Goal: Information Seeking & Learning: Learn about a topic

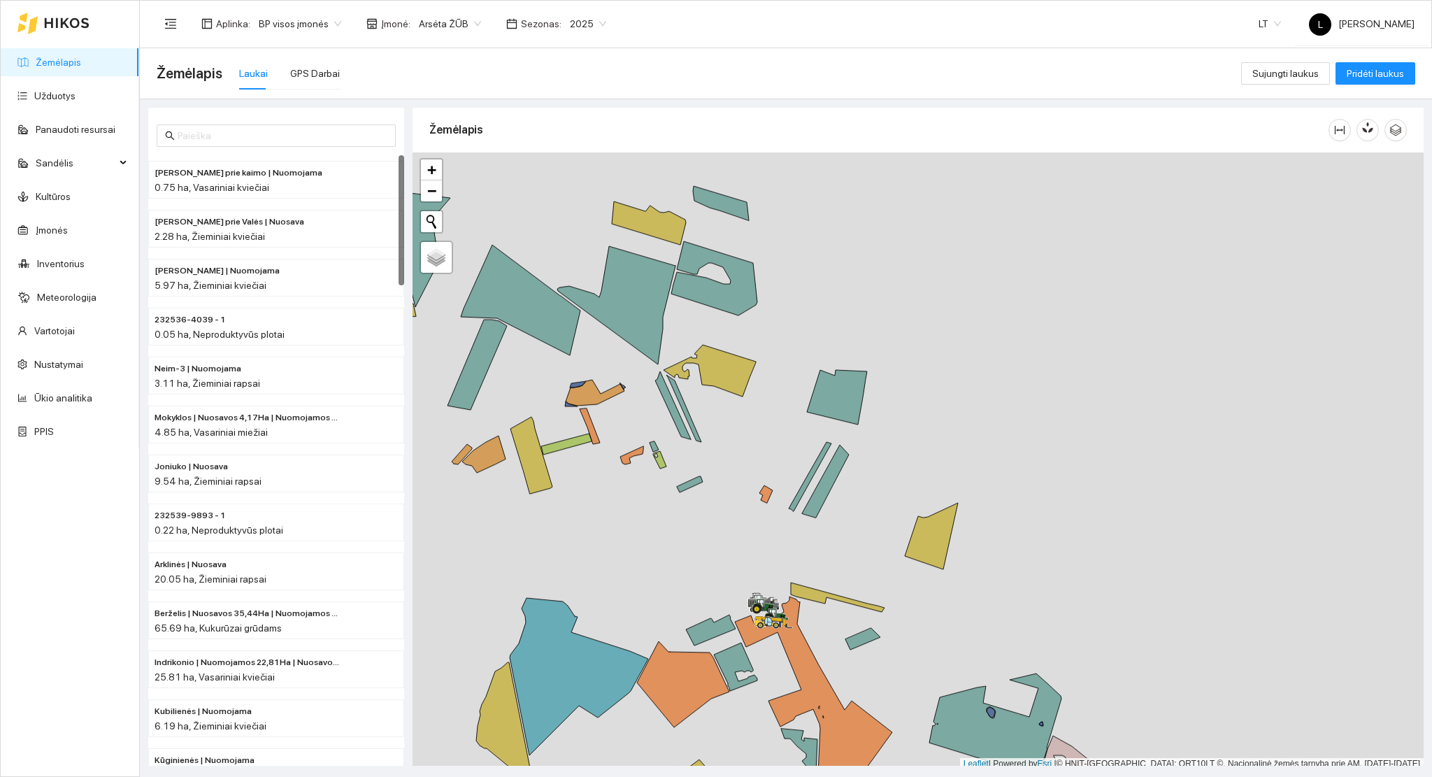
scroll to position [3, 0]
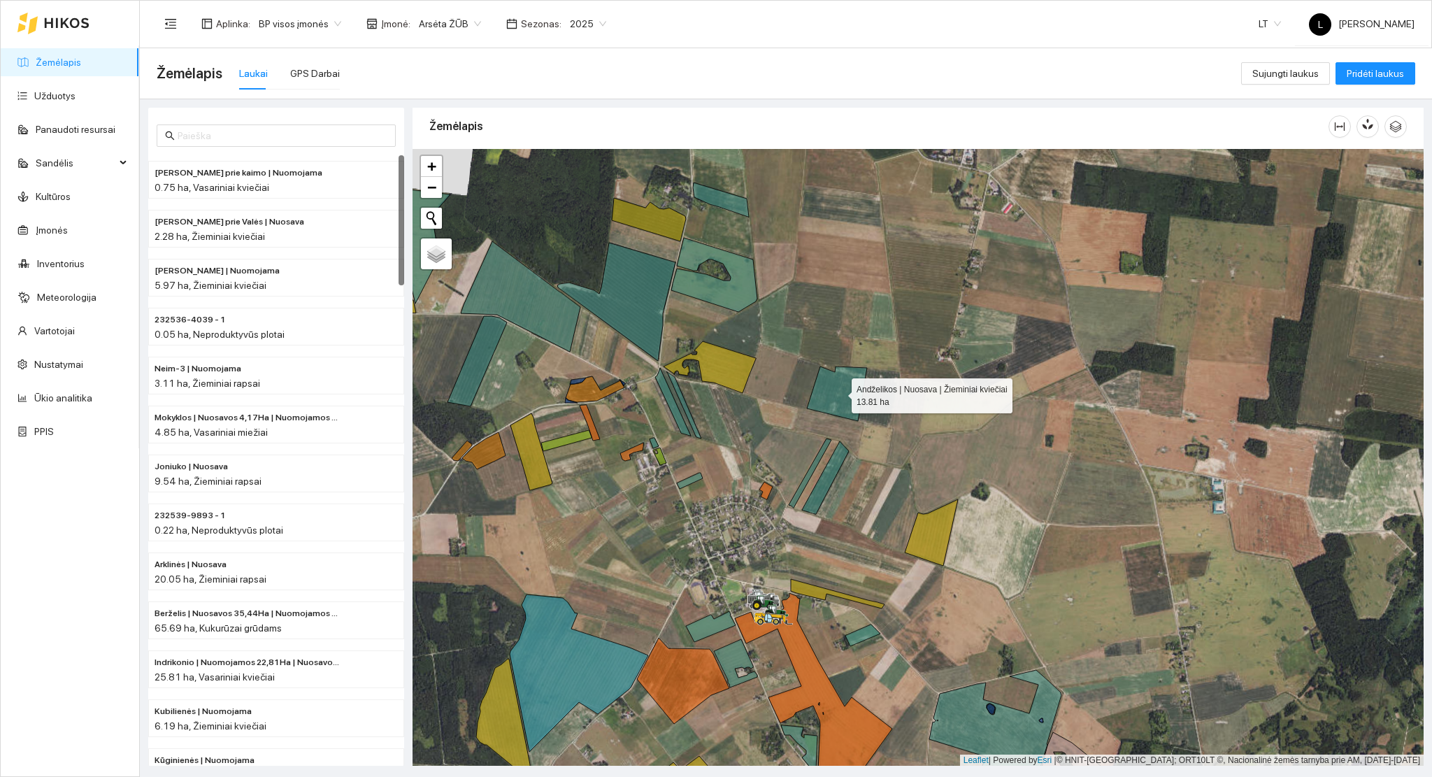
click at [87, 23] on icon at bounding box center [67, 23] width 44 height 10
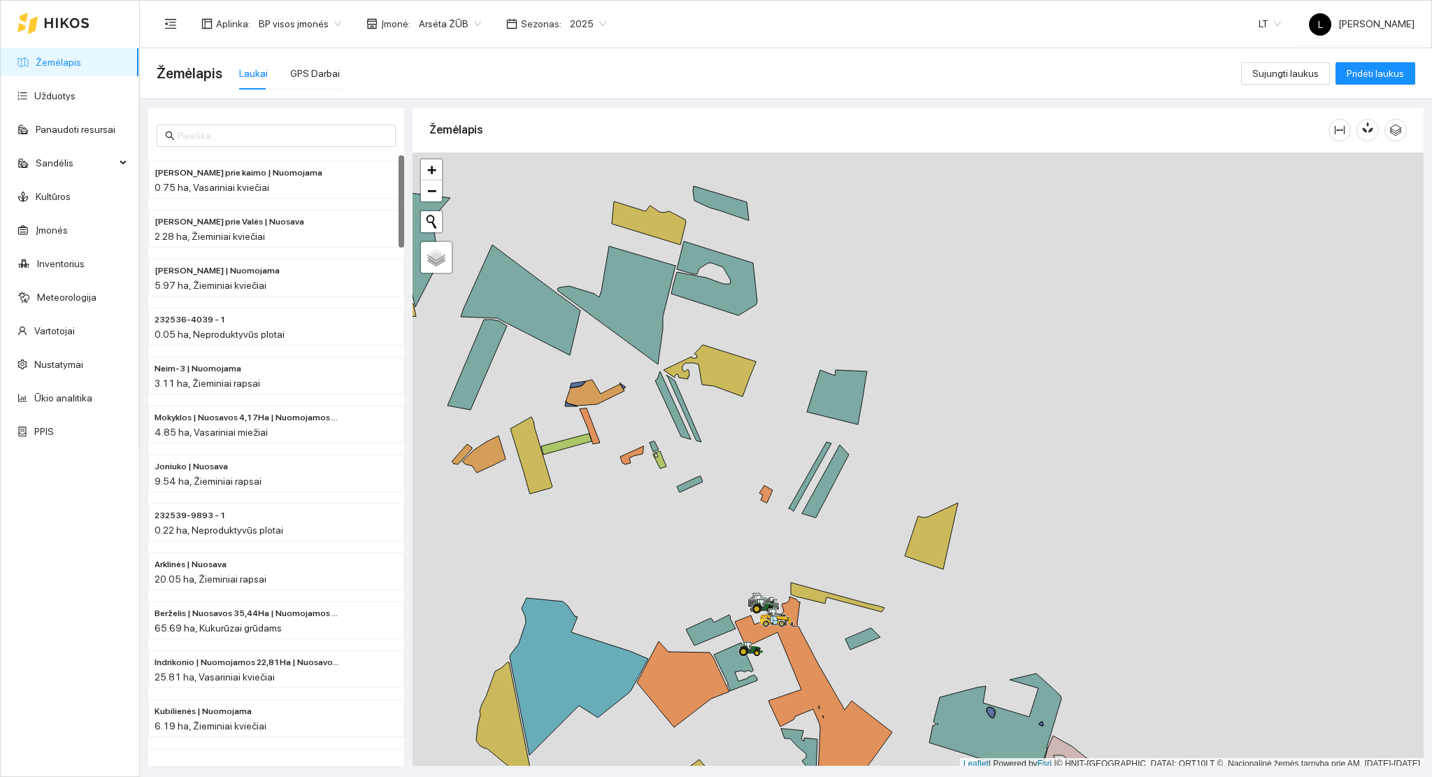
scroll to position [3, 0]
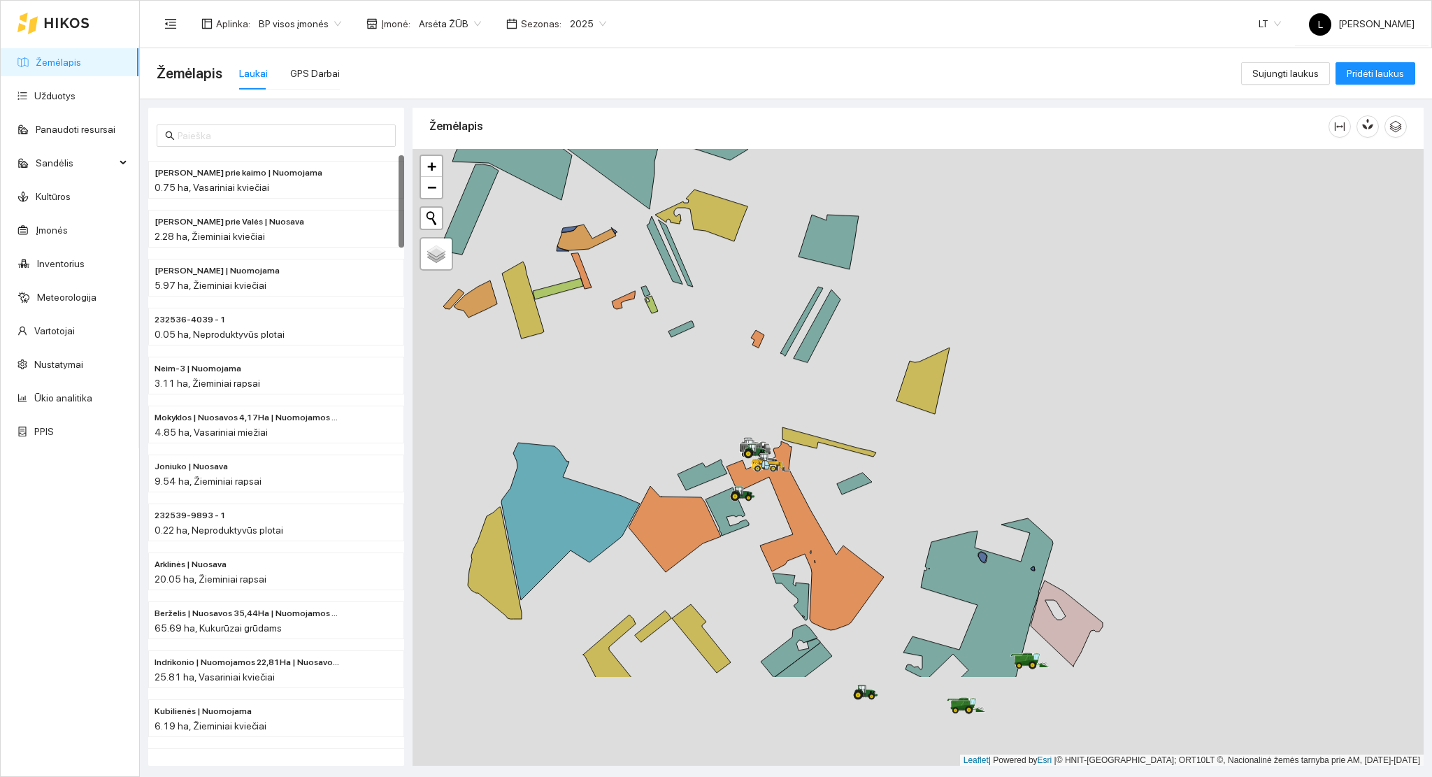
drag, startPoint x: 779, startPoint y: 373, endPoint x: 778, endPoint y: 338, distance: 35.7
click at [779, 336] on div at bounding box center [917, 457] width 1011 height 617
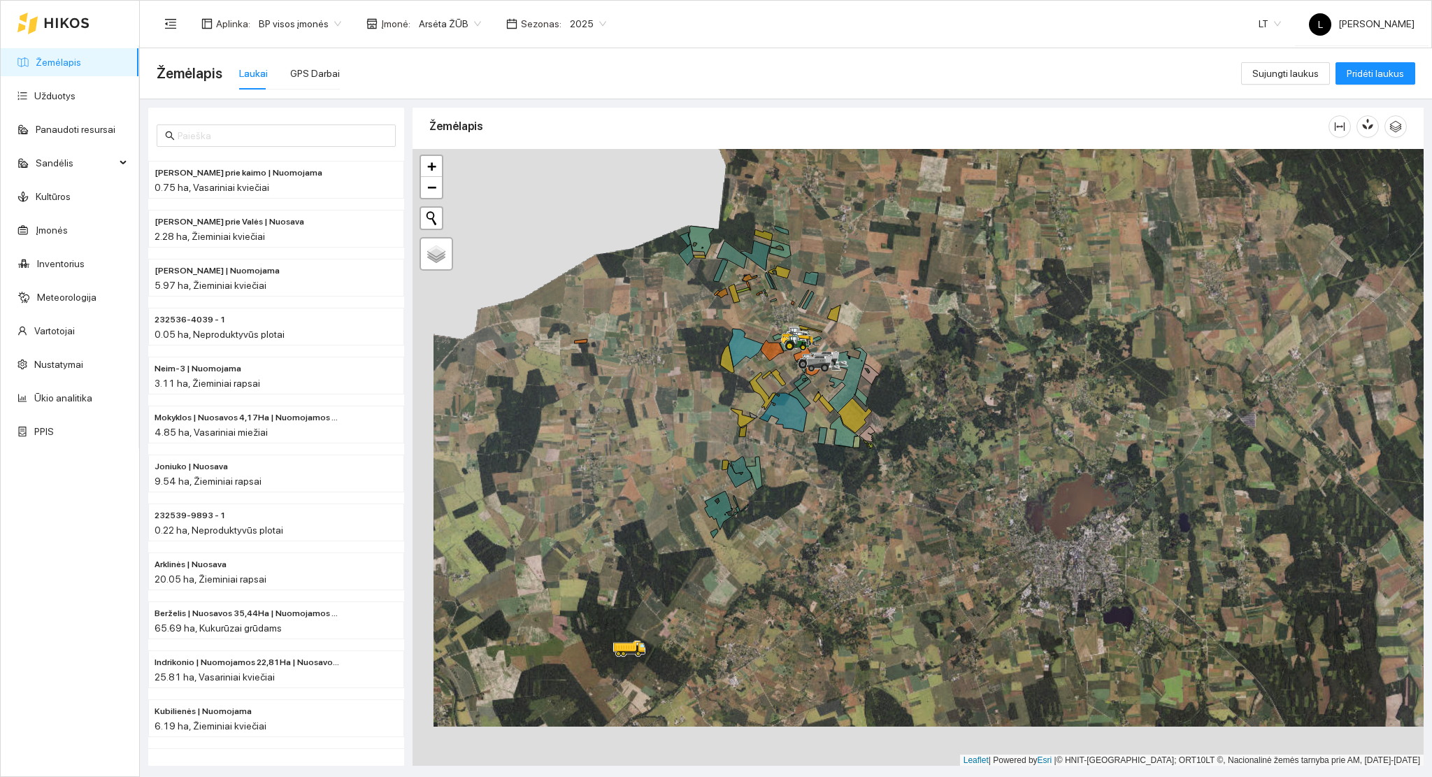
drag, startPoint x: 752, startPoint y: 584, endPoint x: 892, endPoint y: 271, distance: 343.3
click at [892, 272] on div at bounding box center [917, 457] width 1011 height 617
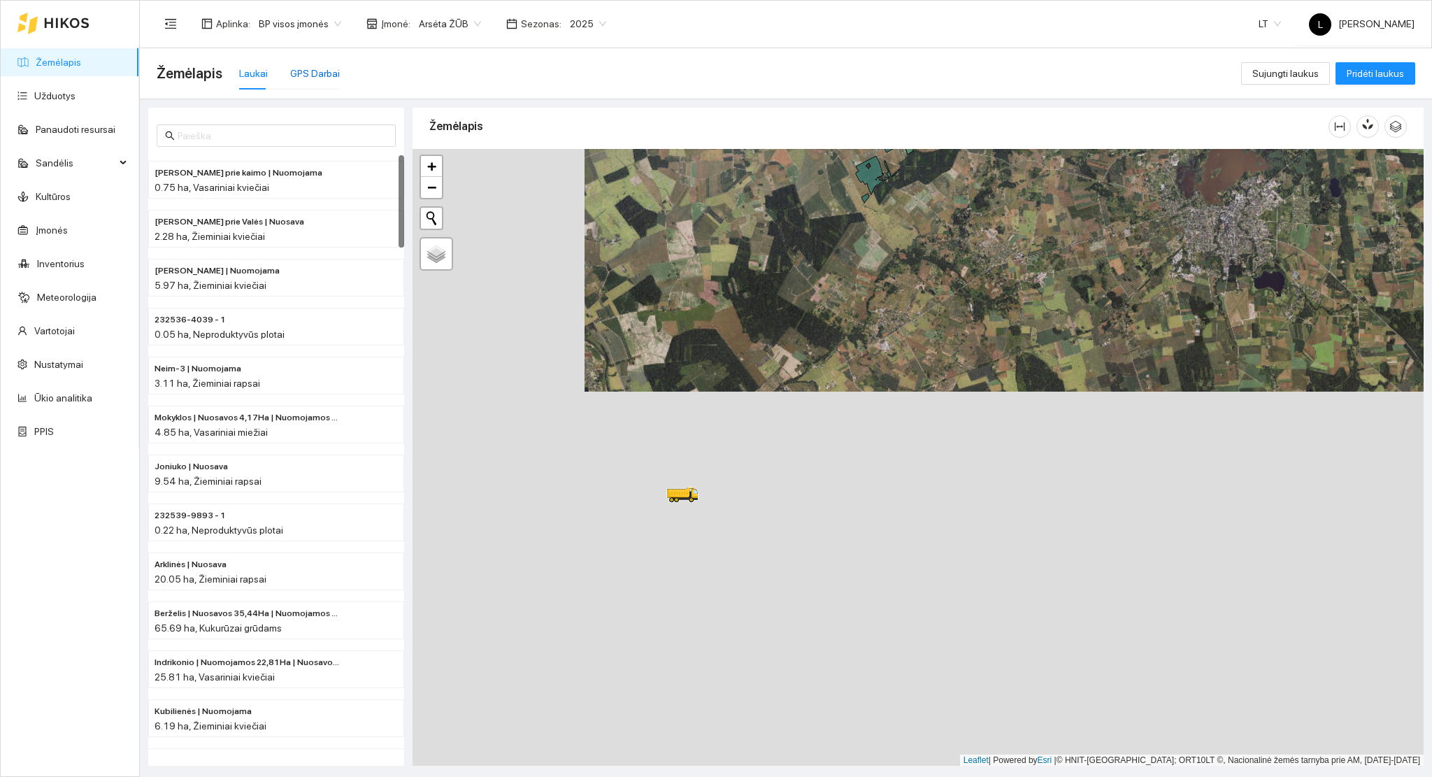
click at [317, 78] on div "GPS Darbai" at bounding box center [315, 73] width 50 height 15
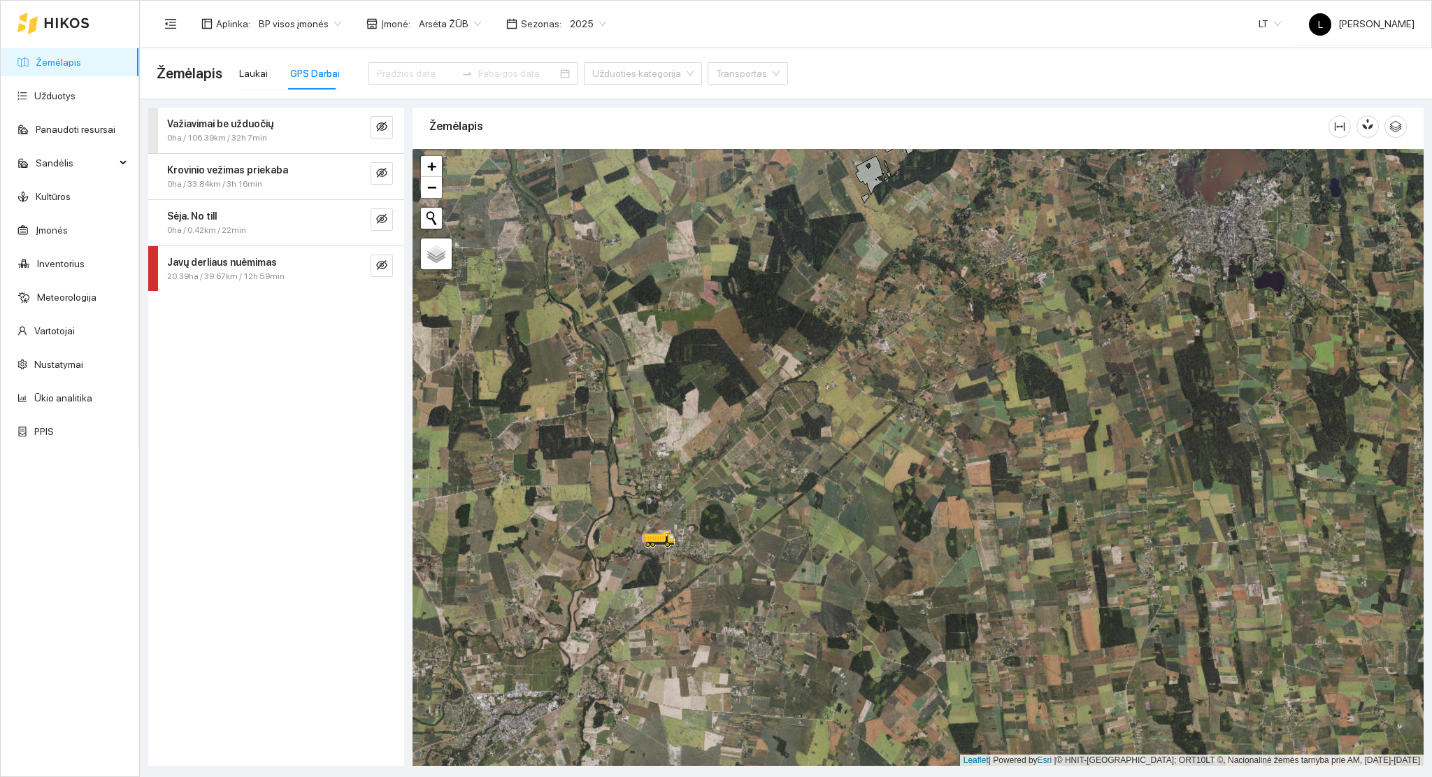
drag, startPoint x: 619, startPoint y: 705, endPoint x: 661, endPoint y: 528, distance: 181.8
click at [668, 536] on div at bounding box center [917, 457] width 1011 height 617
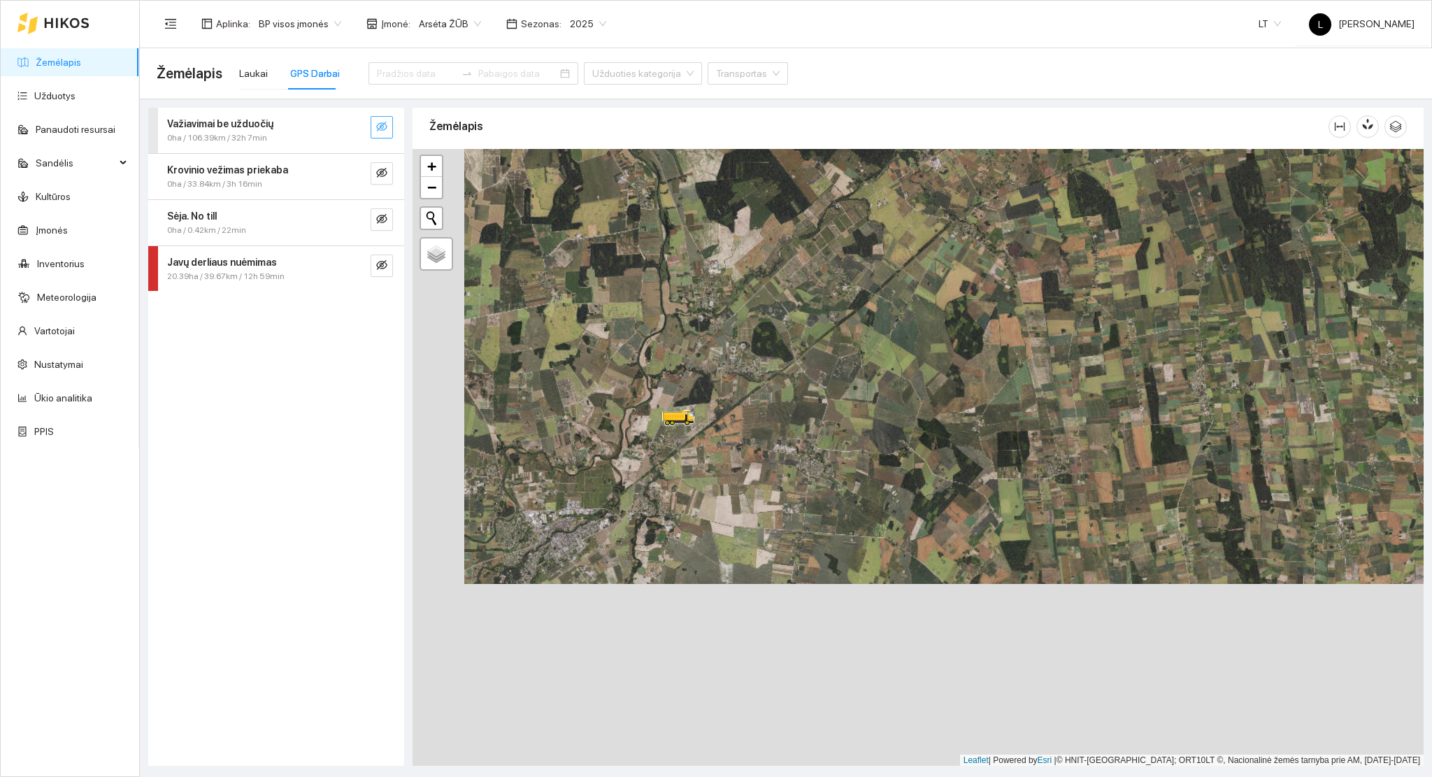
click at [387, 130] on icon "eye-invisible" at bounding box center [381, 126] width 11 height 11
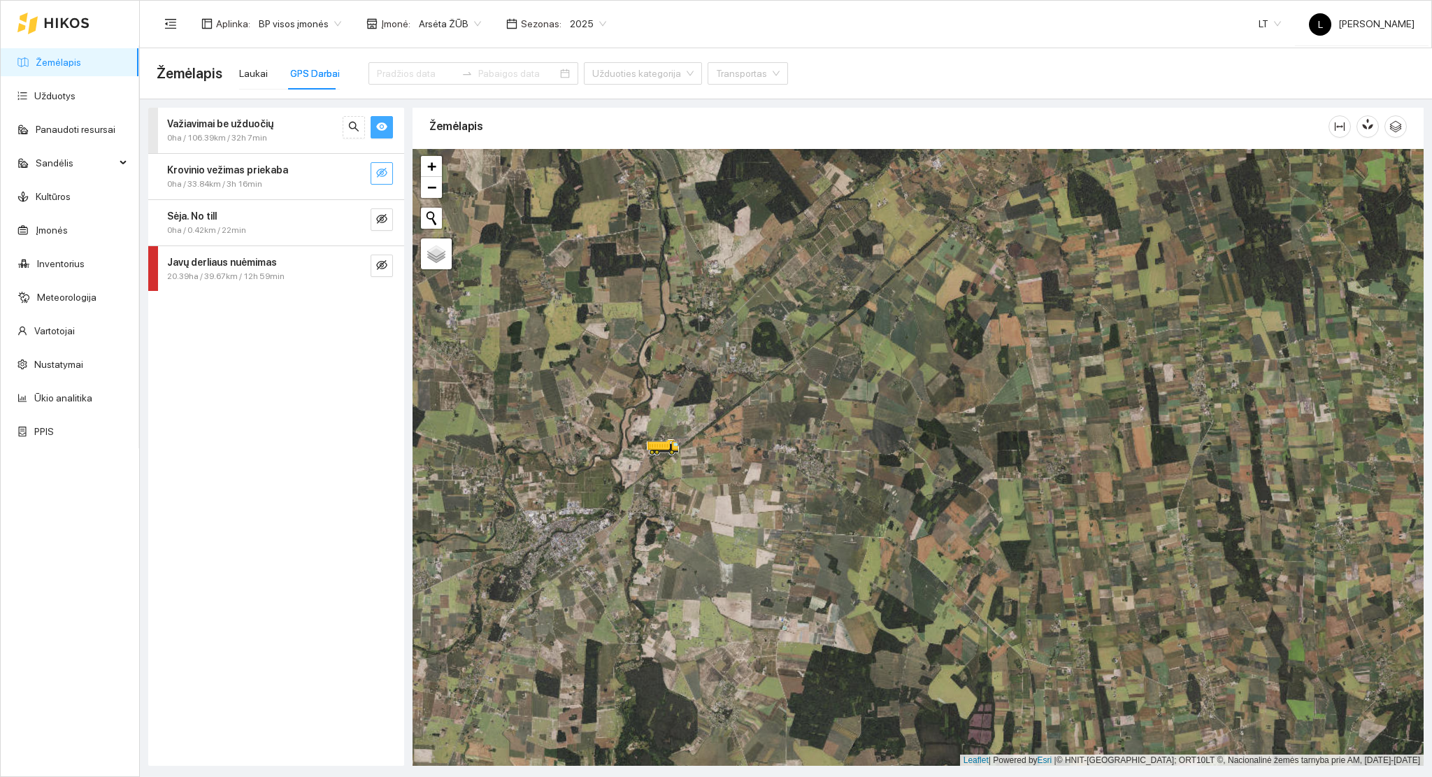
click at [379, 171] on icon "eye-invisible" at bounding box center [381, 172] width 11 height 11
click at [375, 118] on button "button" at bounding box center [382, 127] width 22 height 22
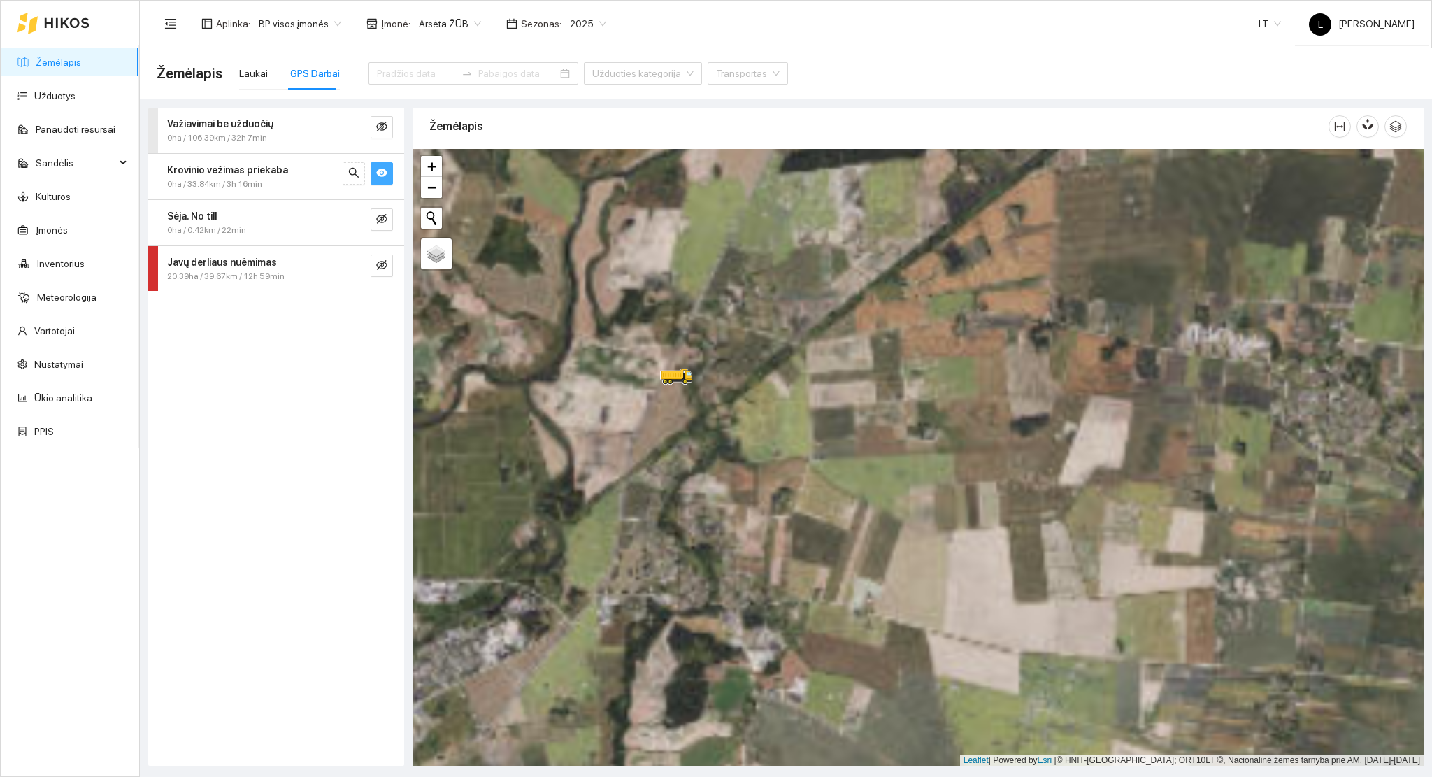
drag, startPoint x: 724, startPoint y: 521, endPoint x: 746, endPoint y: 490, distance: 37.6
click at [746, 491] on div at bounding box center [917, 457] width 1011 height 617
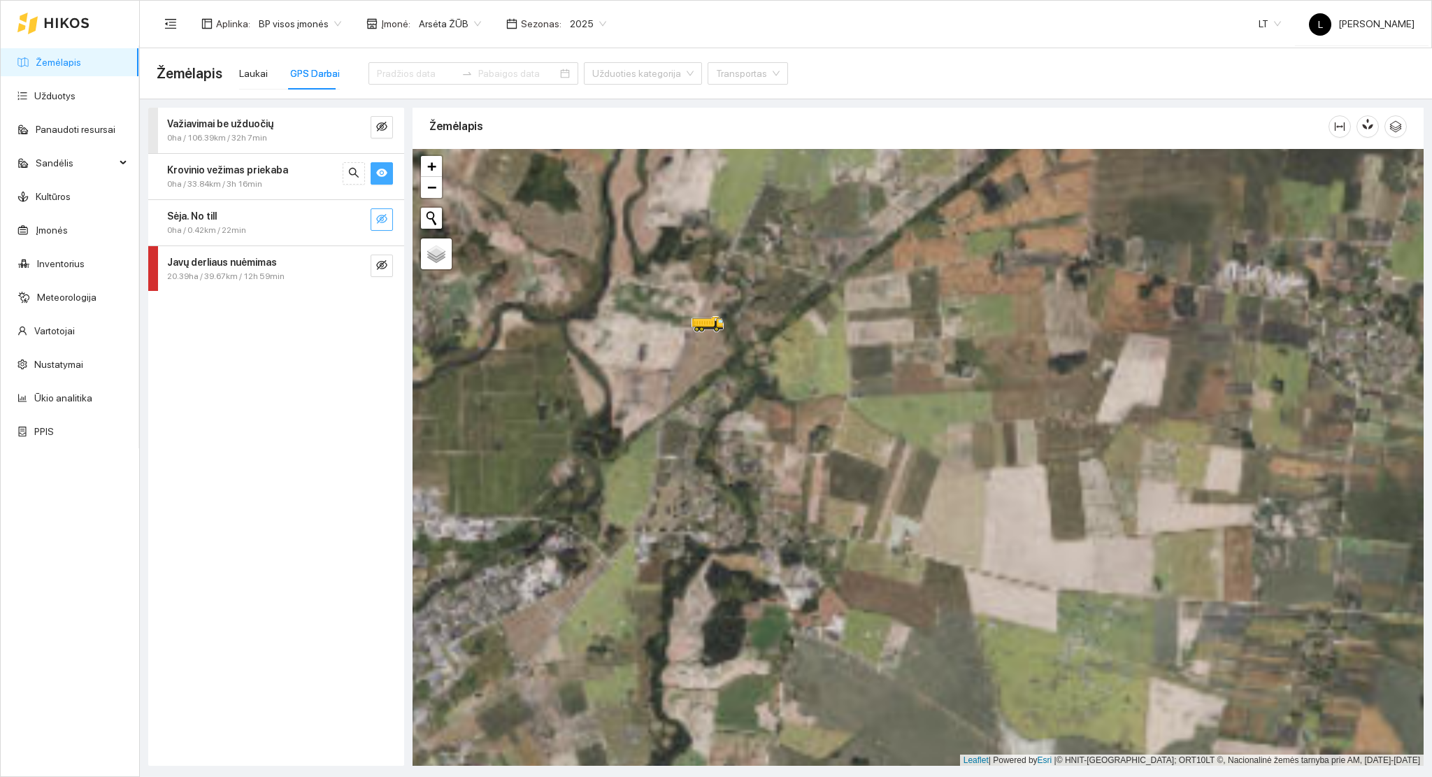
click at [378, 214] on icon "eye-invisible" at bounding box center [381, 218] width 11 height 11
click at [385, 270] on span "eye-invisible" at bounding box center [381, 265] width 11 height 13
click at [386, 271] on span "eye" at bounding box center [381, 265] width 11 height 13
click at [383, 222] on icon "eye" at bounding box center [381, 218] width 11 height 11
click at [384, 179] on span "eye" at bounding box center [381, 173] width 11 height 13
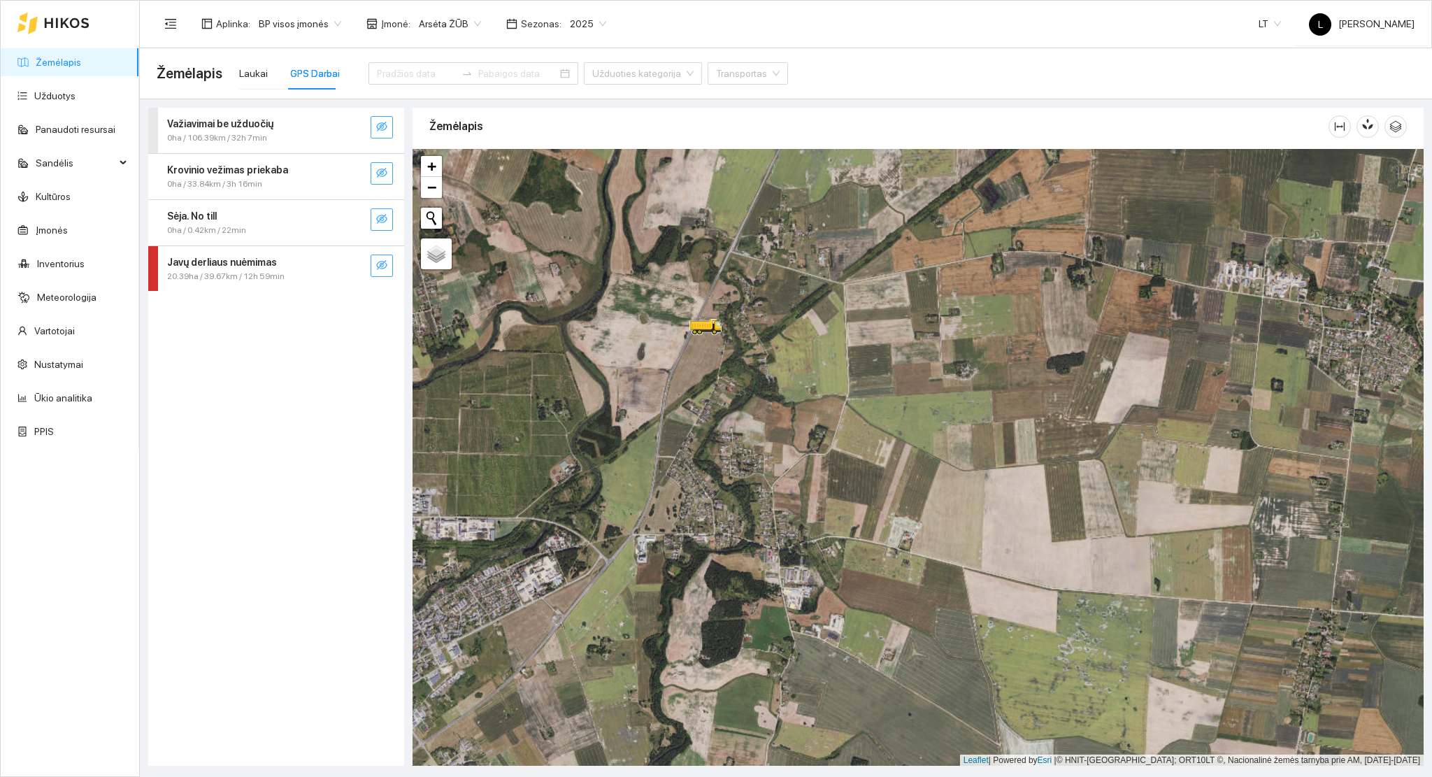
click at [384, 121] on icon "eye-invisible" at bounding box center [381, 126] width 11 height 11
click at [358, 127] on icon "search" at bounding box center [353, 126] width 11 height 11
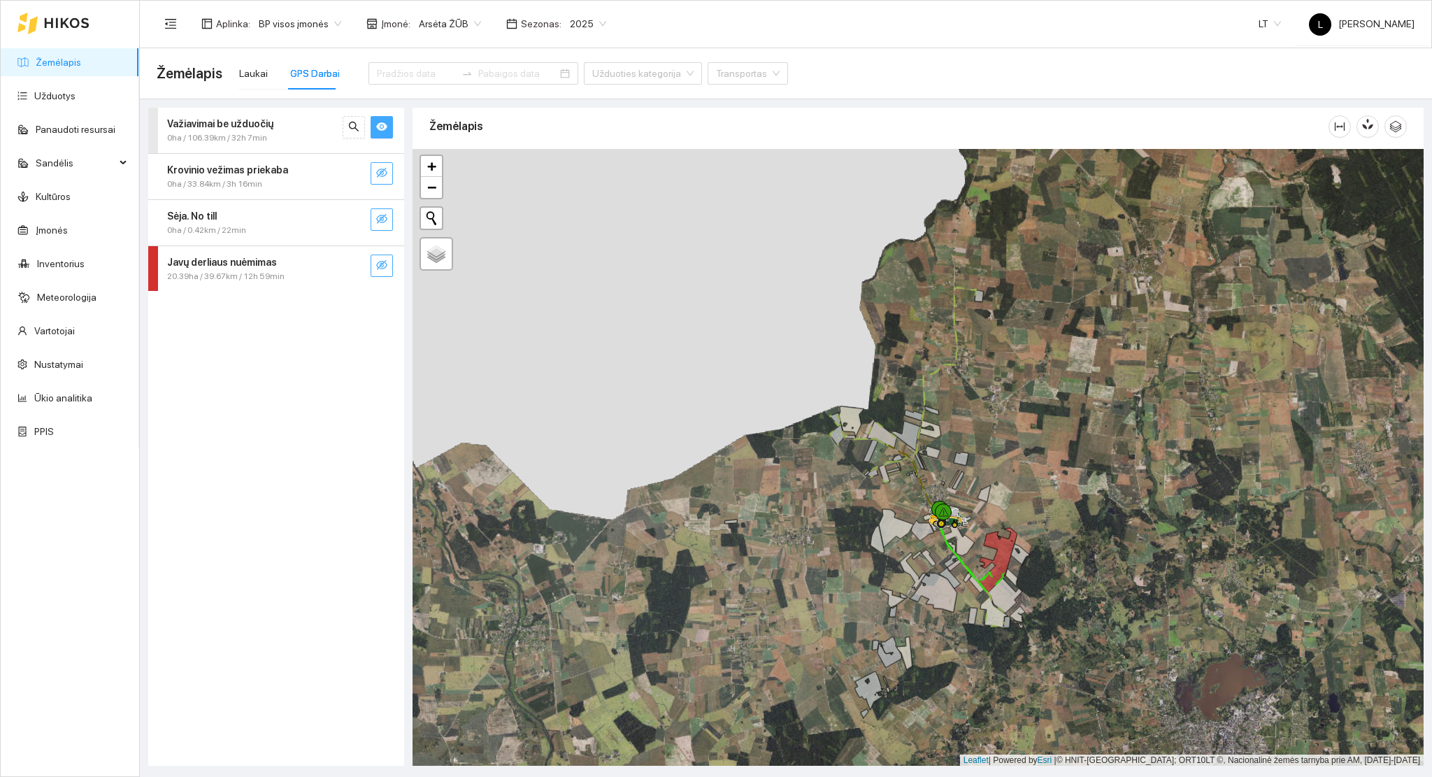
click at [236, 113] on div "Važiavimai be užduočių 0ha / 106.39km / 32h 7min" at bounding box center [276, 130] width 256 height 45
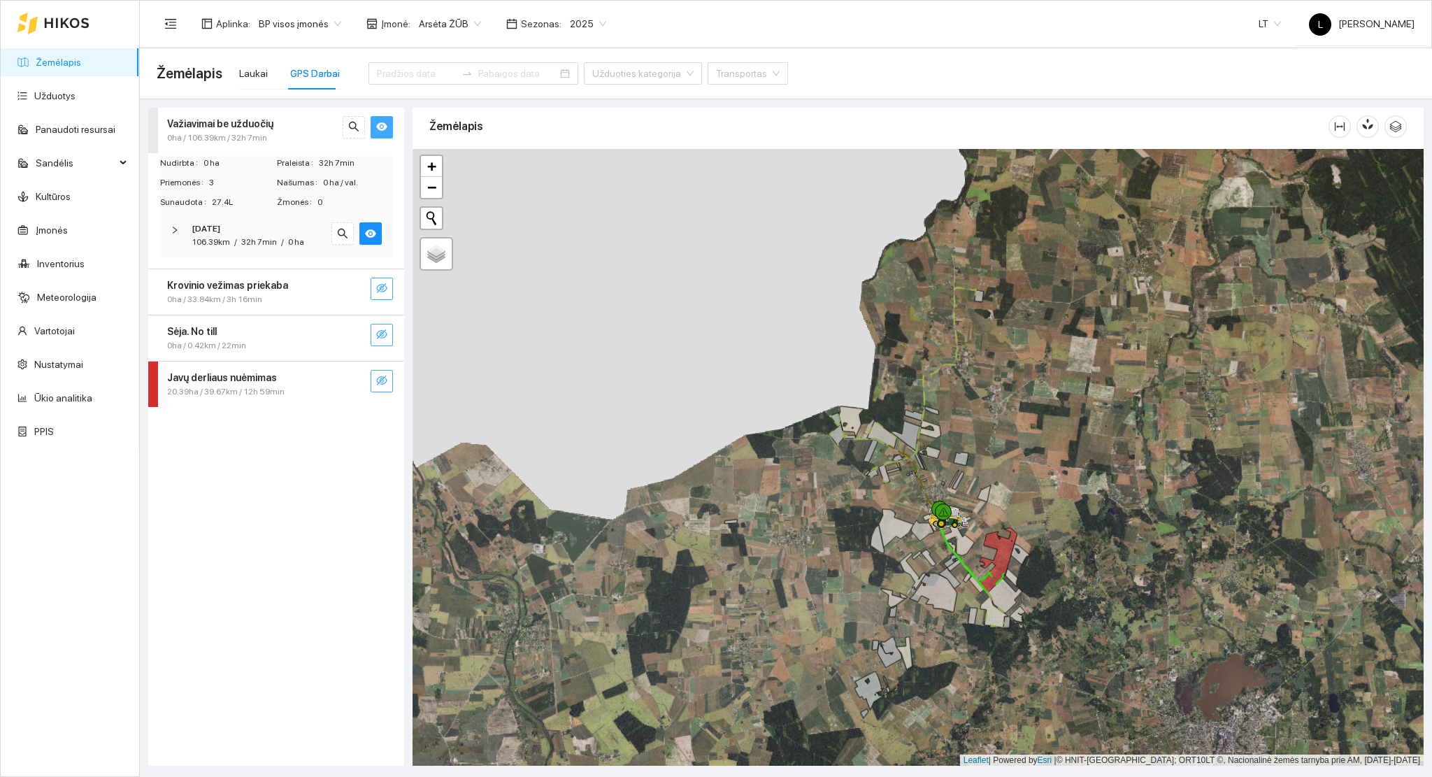
click at [220, 233] on strong "2025-08-18" at bounding box center [206, 229] width 29 height 10
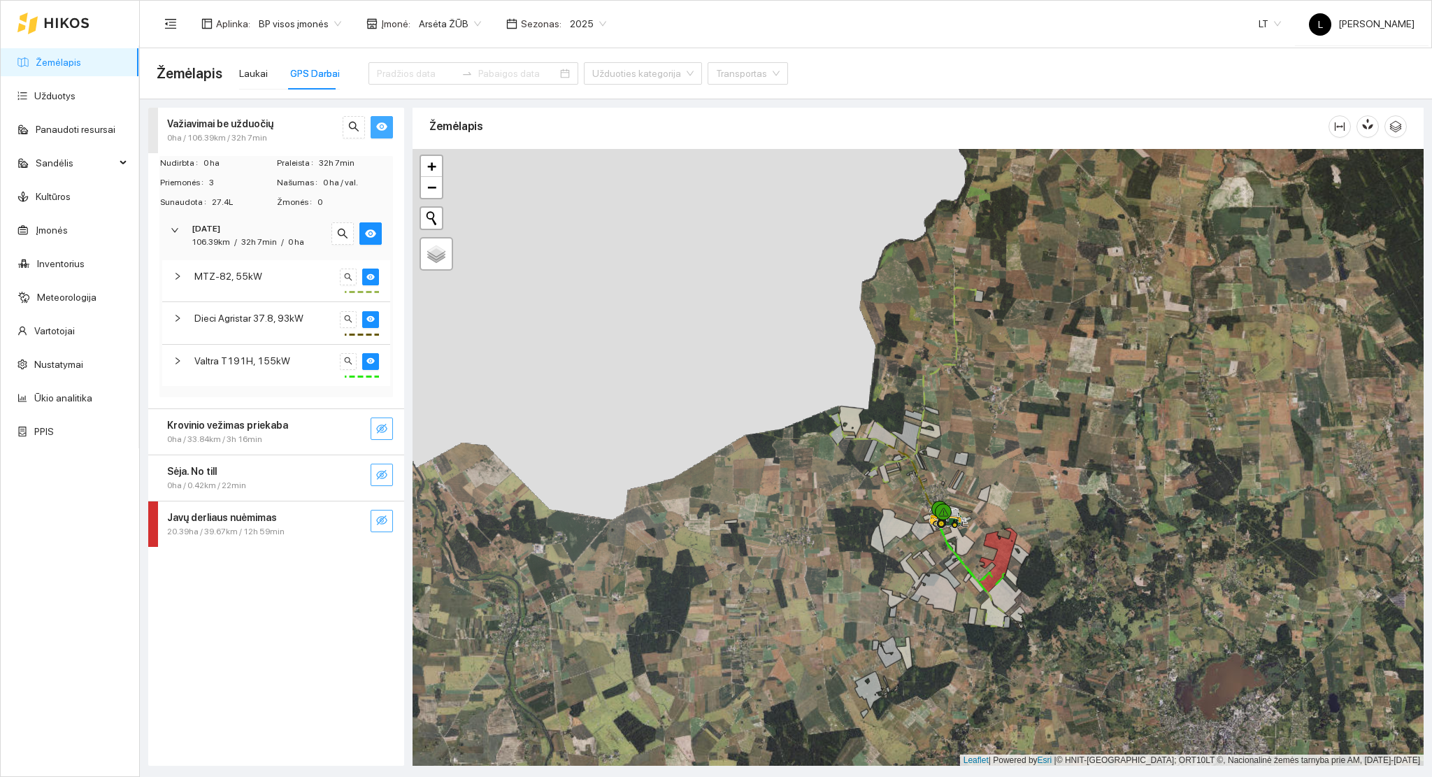
click at [230, 442] on span "0ha / 33.84km / 3h 16min" at bounding box center [214, 439] width 95 height 13
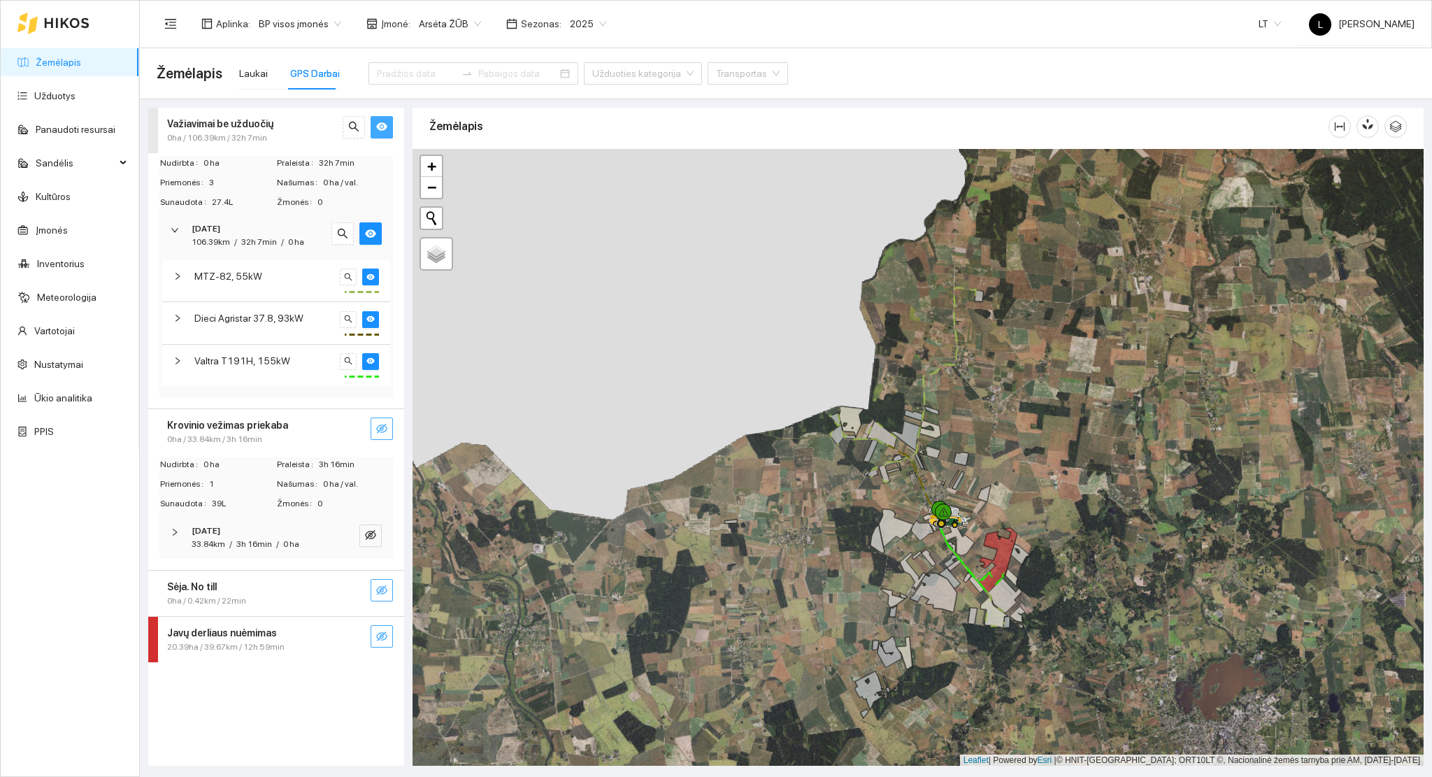
drag, startPoint x: 224, startPoint y: 586, endPoint x: 225, endPoint y: 594, distance: 8.4
click at [224, 587] on div "Sėja. No till" at bounding box center [252, 586] width 171 height 15
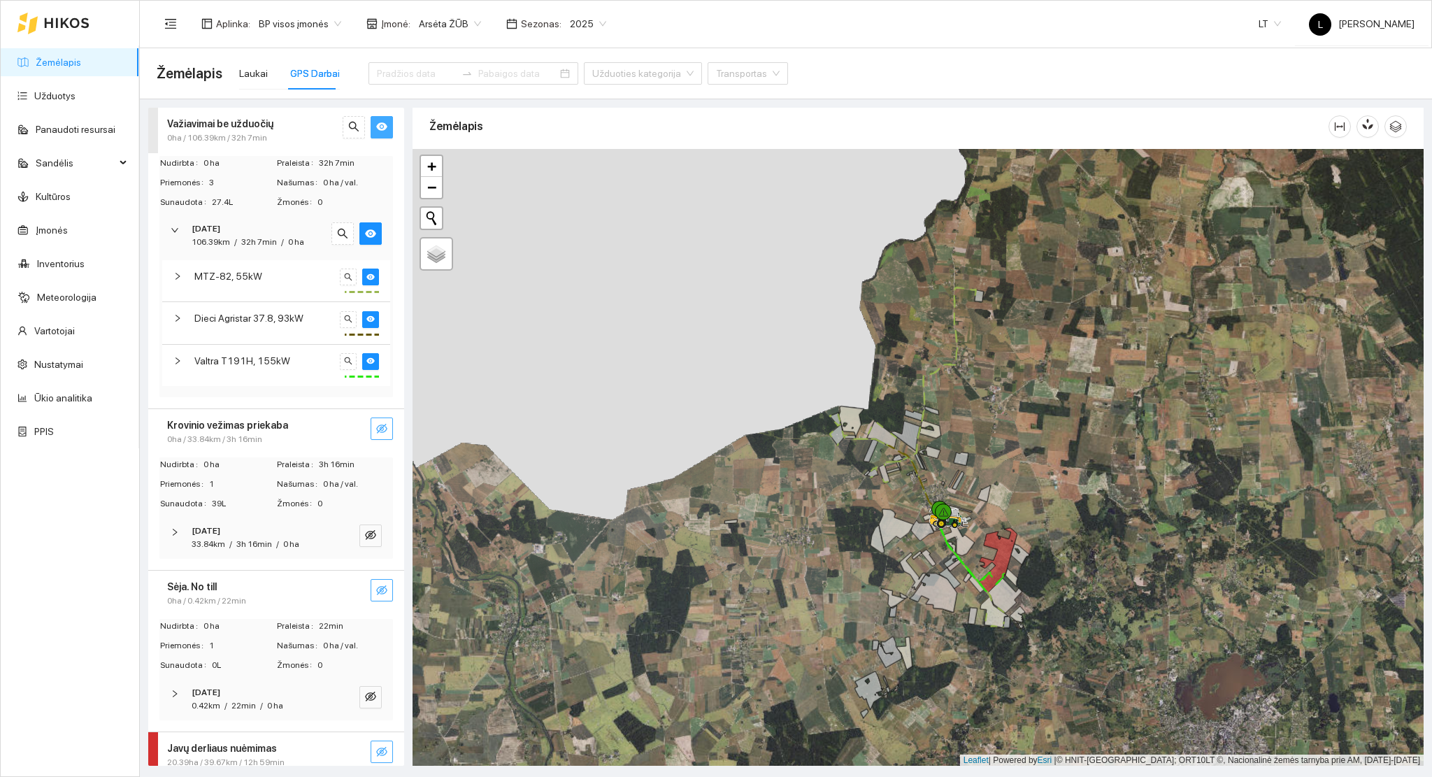
click at [239, 539] on span "3h 16min" at bounding box center [254, 544] width 36 height 10
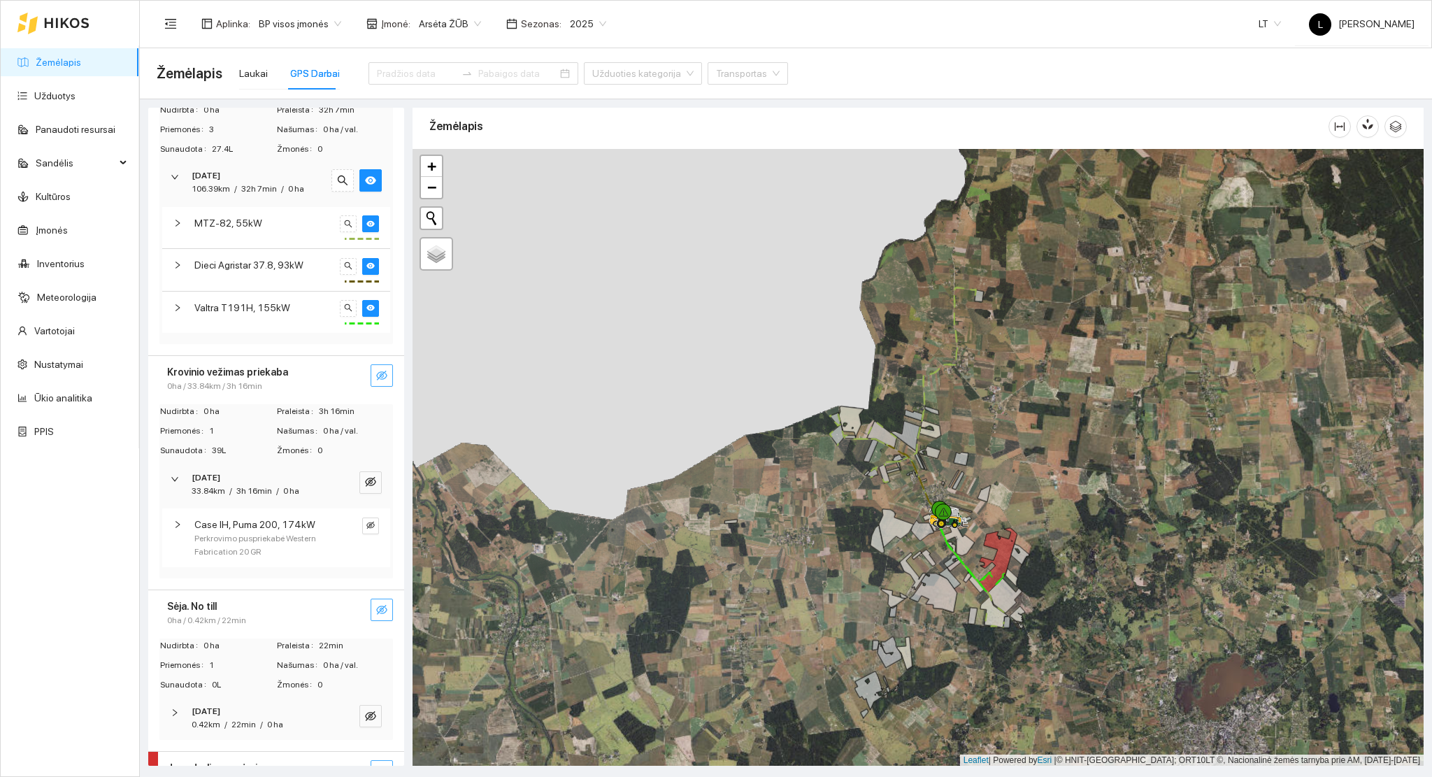
scroll to position [83, 0]
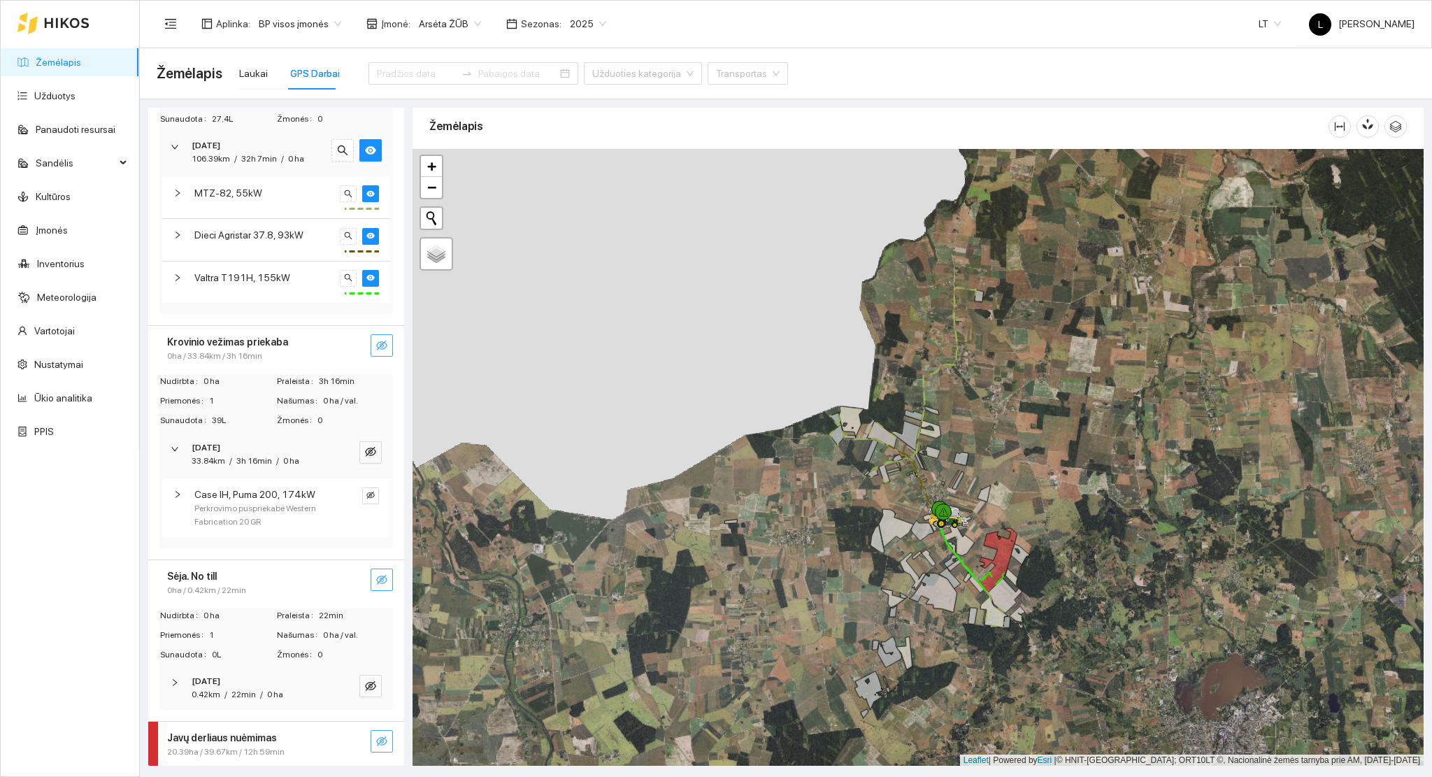
click at [246, 693] on span "22min" at bounding box center [243, 694] width 24 height 10
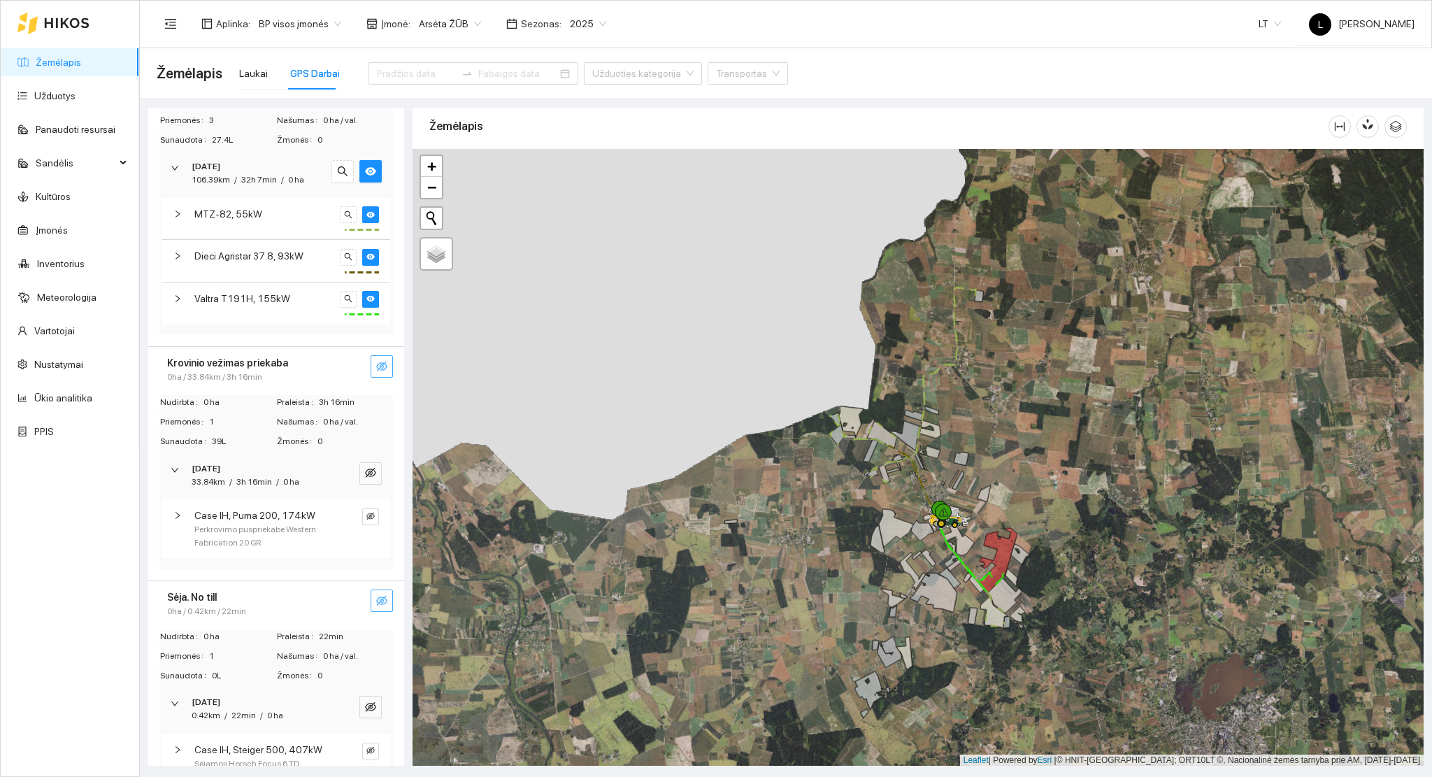
scroll to position [0, 0]
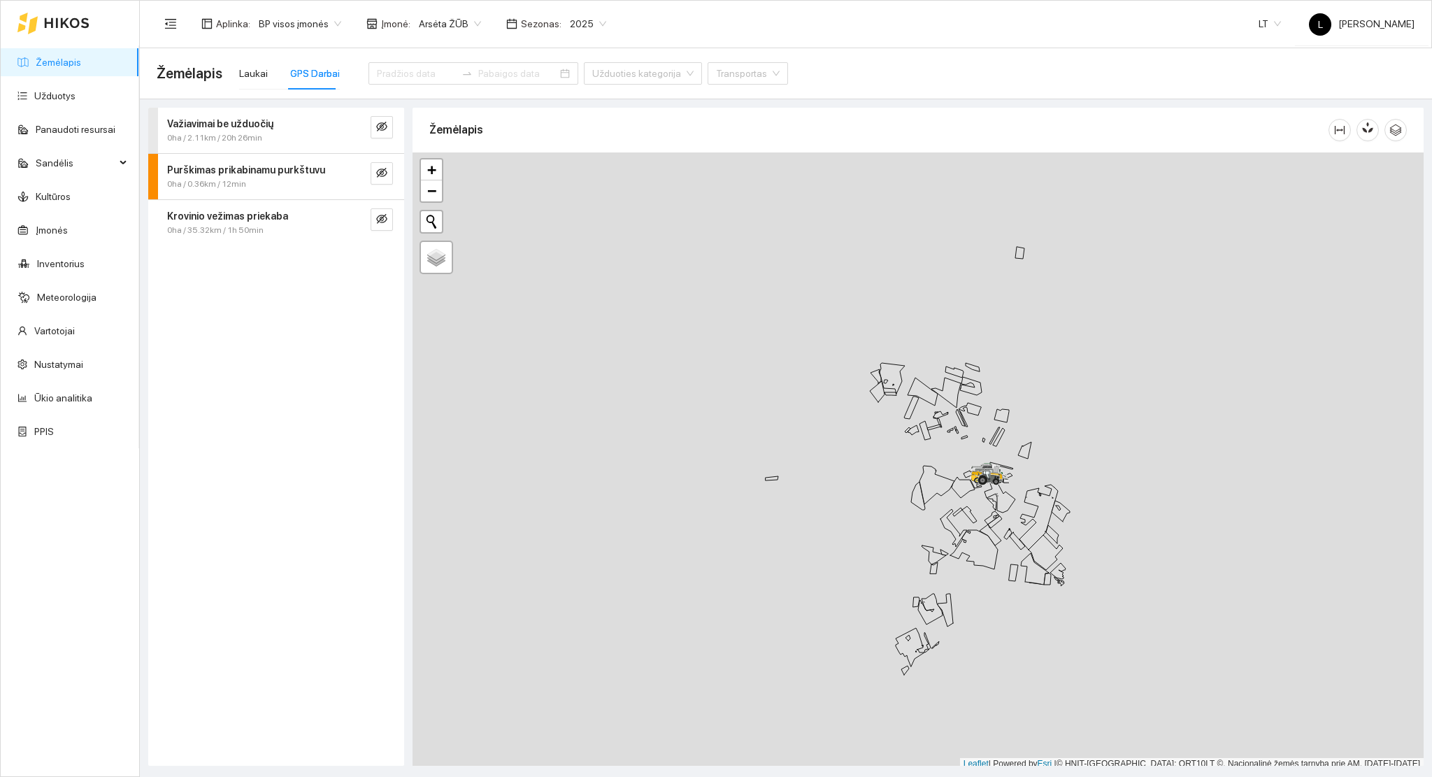
click at [311, 125] on div "Važiavimai be užduočių" at bounding box center [252, 123] width 171 height 15
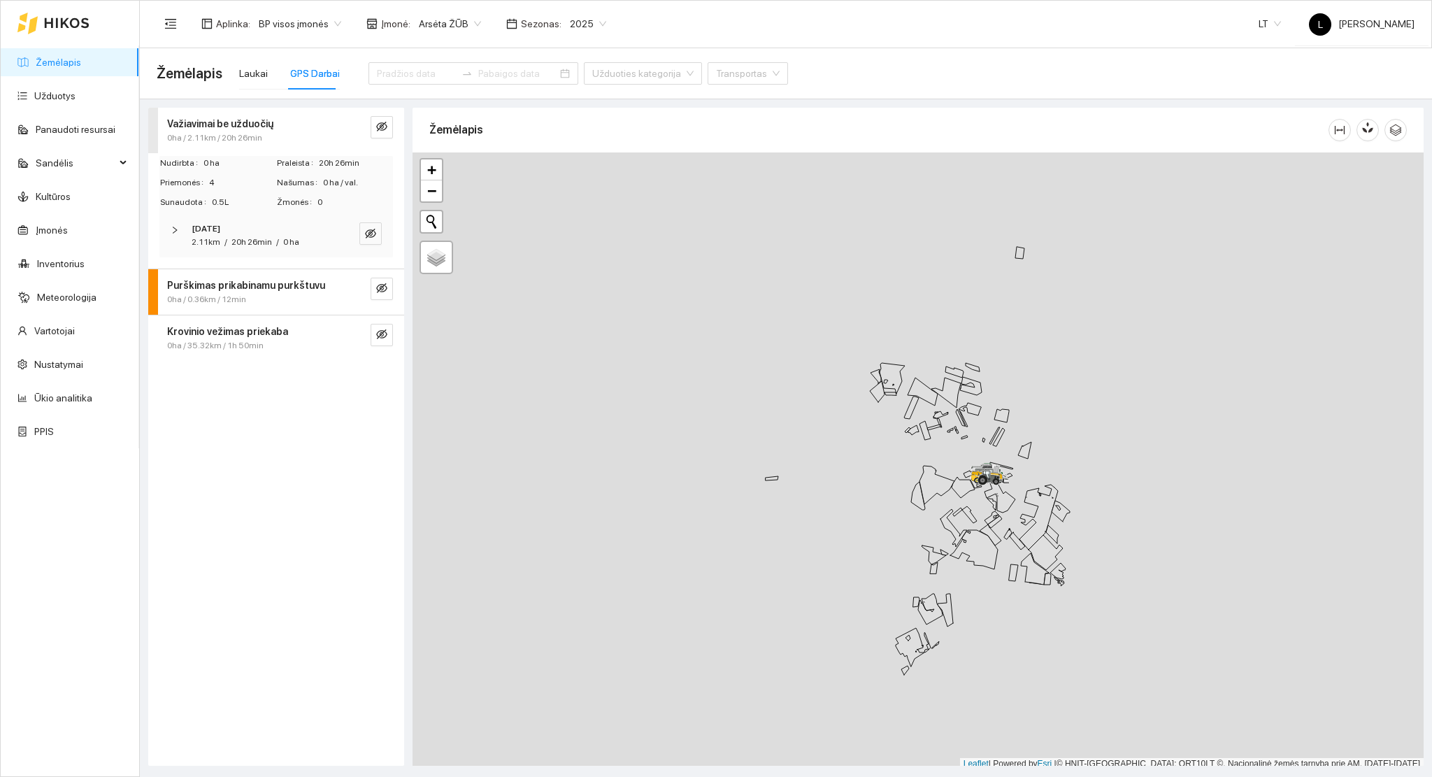
click at [259, 253] on div "[DATE] 2.11km / 20h 26min / 0 ha" at bounding box center [275, 235] width 233 height 43
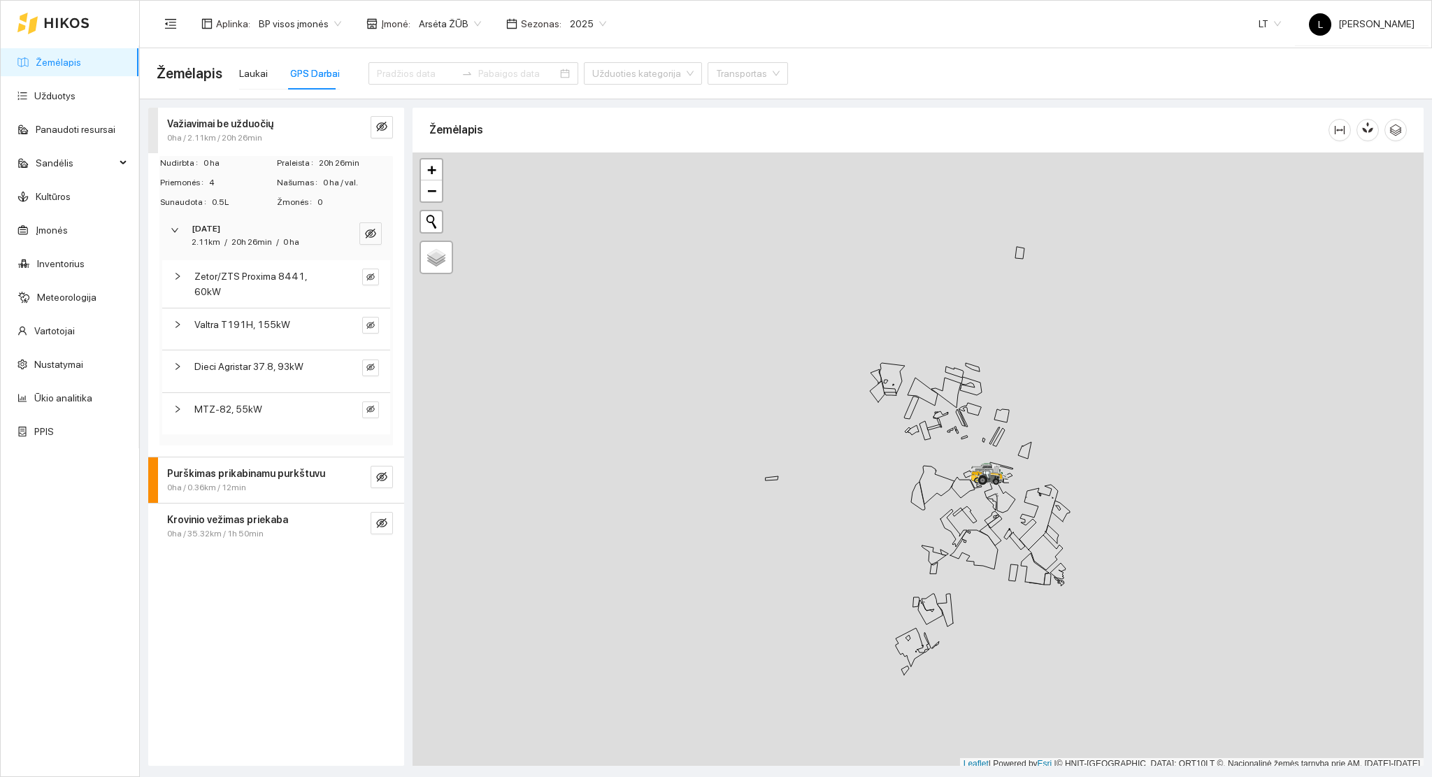
click at [264, 535] on div "Krovinio vežimas priekaba 0ha / 35.32km / 1h 50min" at bounding box center [276, 525] width 256 height 45
click at [259, 619] on div "[DATE]" at bounding box center [257, 625] width 131 height 13
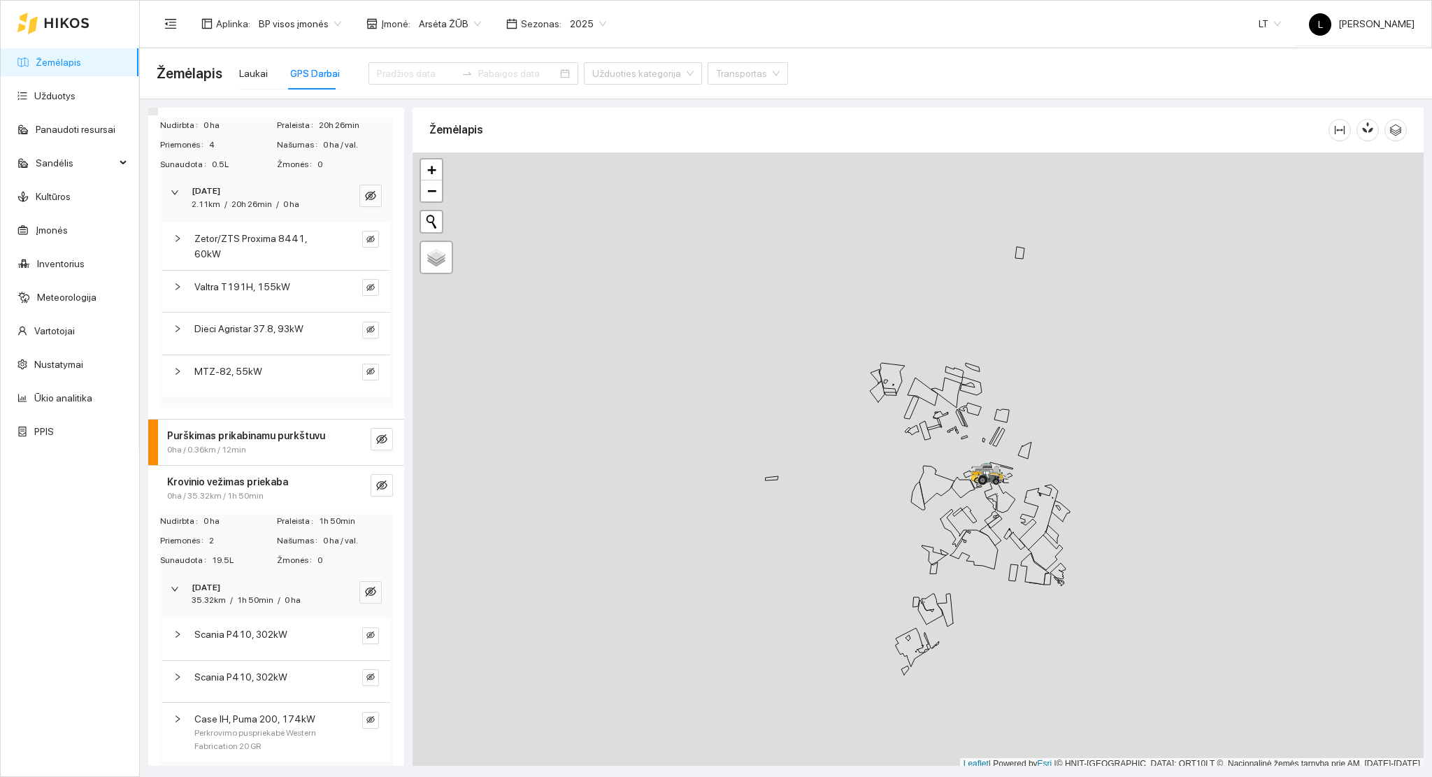
scroll to position [54, 0]
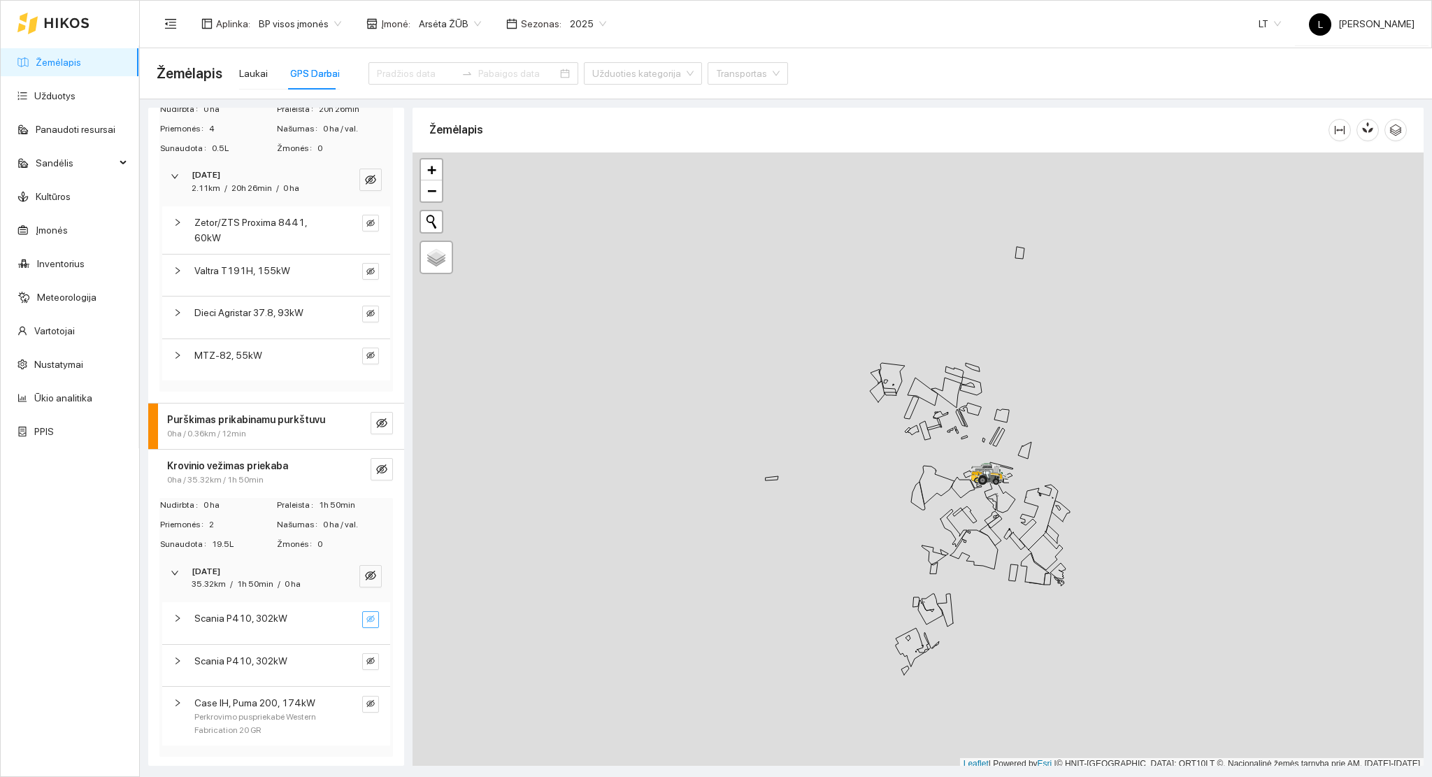
click at [366, 617] on icon "eye-invisible" at bounding box center [370, 618] width 8 height 8
click at [345, 617] on icon "search" at bounding box center [349, 618] width 8 height 8
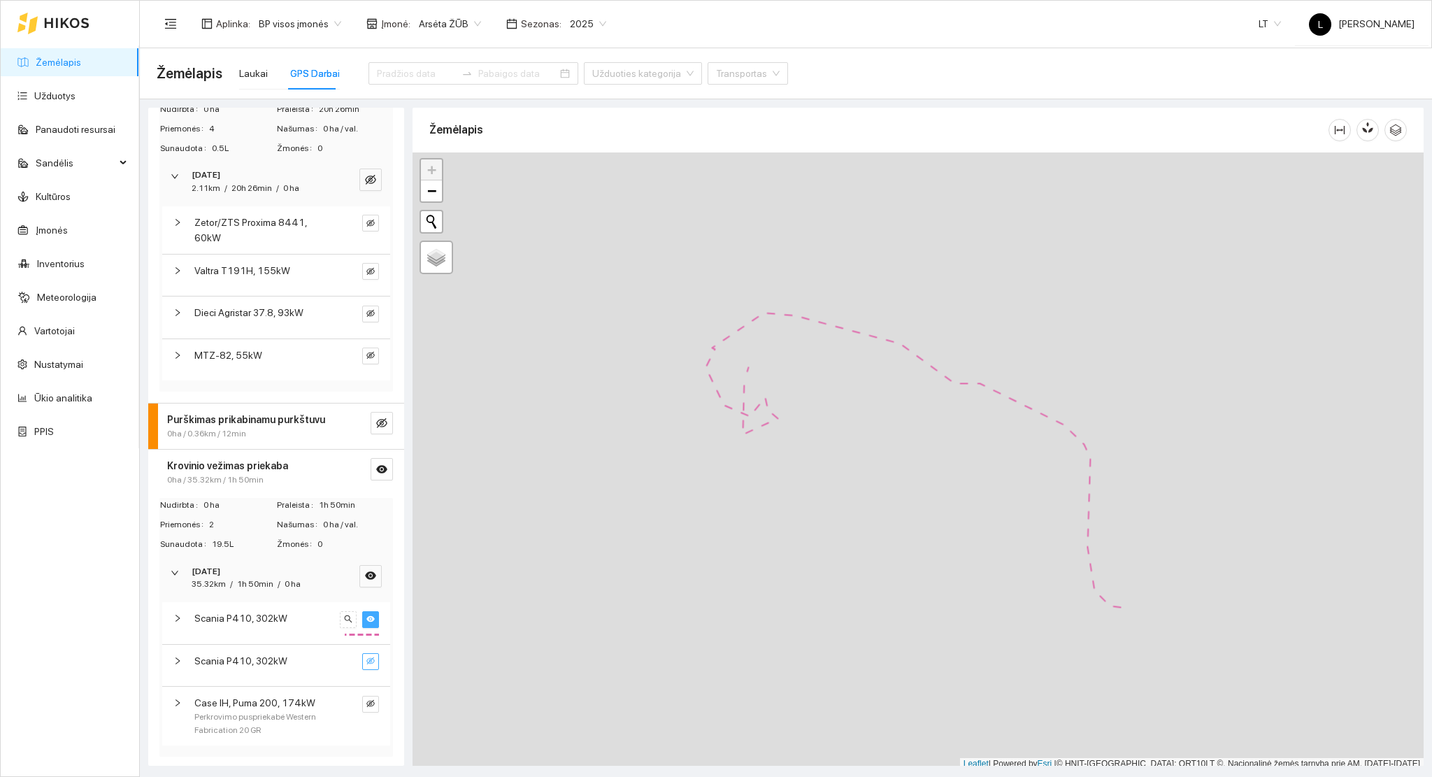
click at [362, 661] on button "button" at bounding box center [370, 661] width 17 height 17
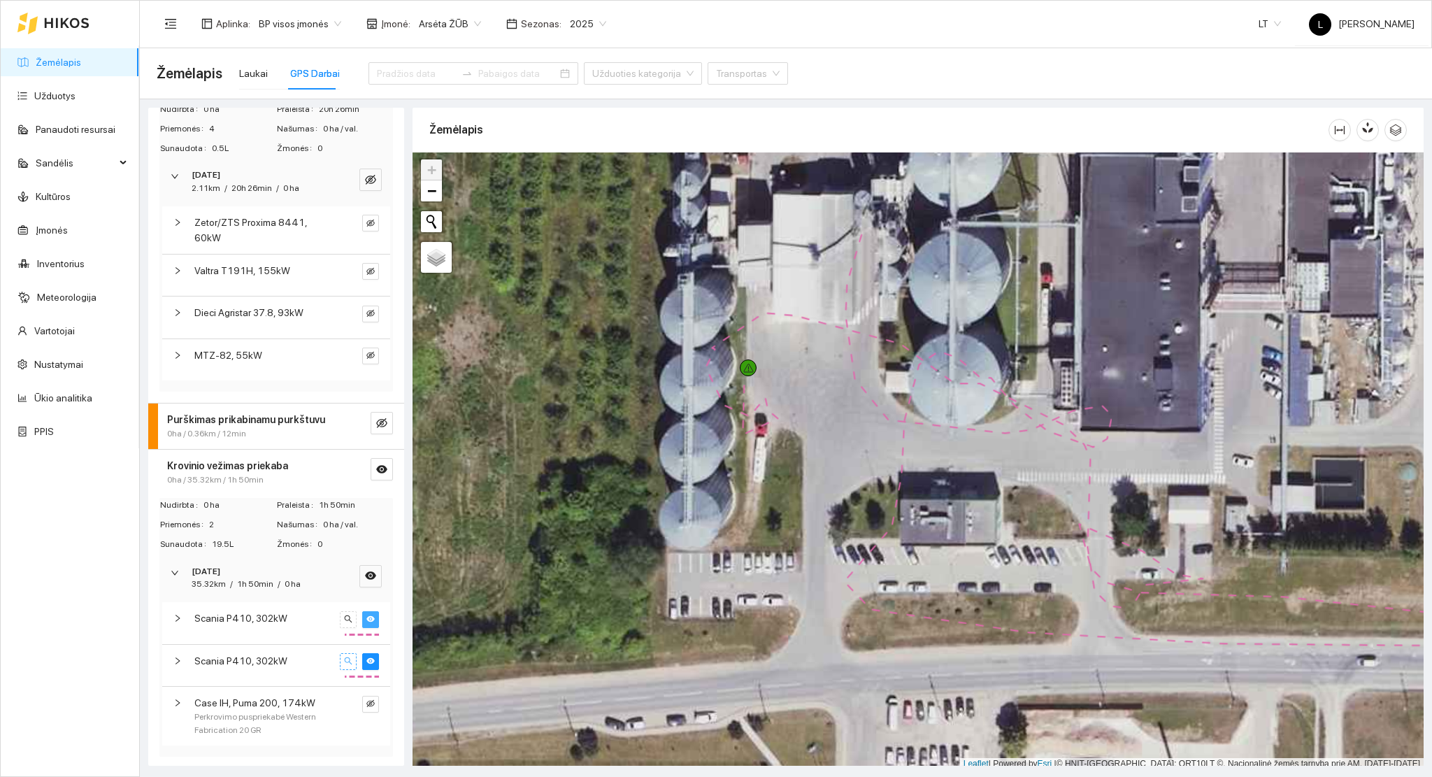
click at [344, 664] on span "search" at bounding box center [348, 661] width 8 height 10
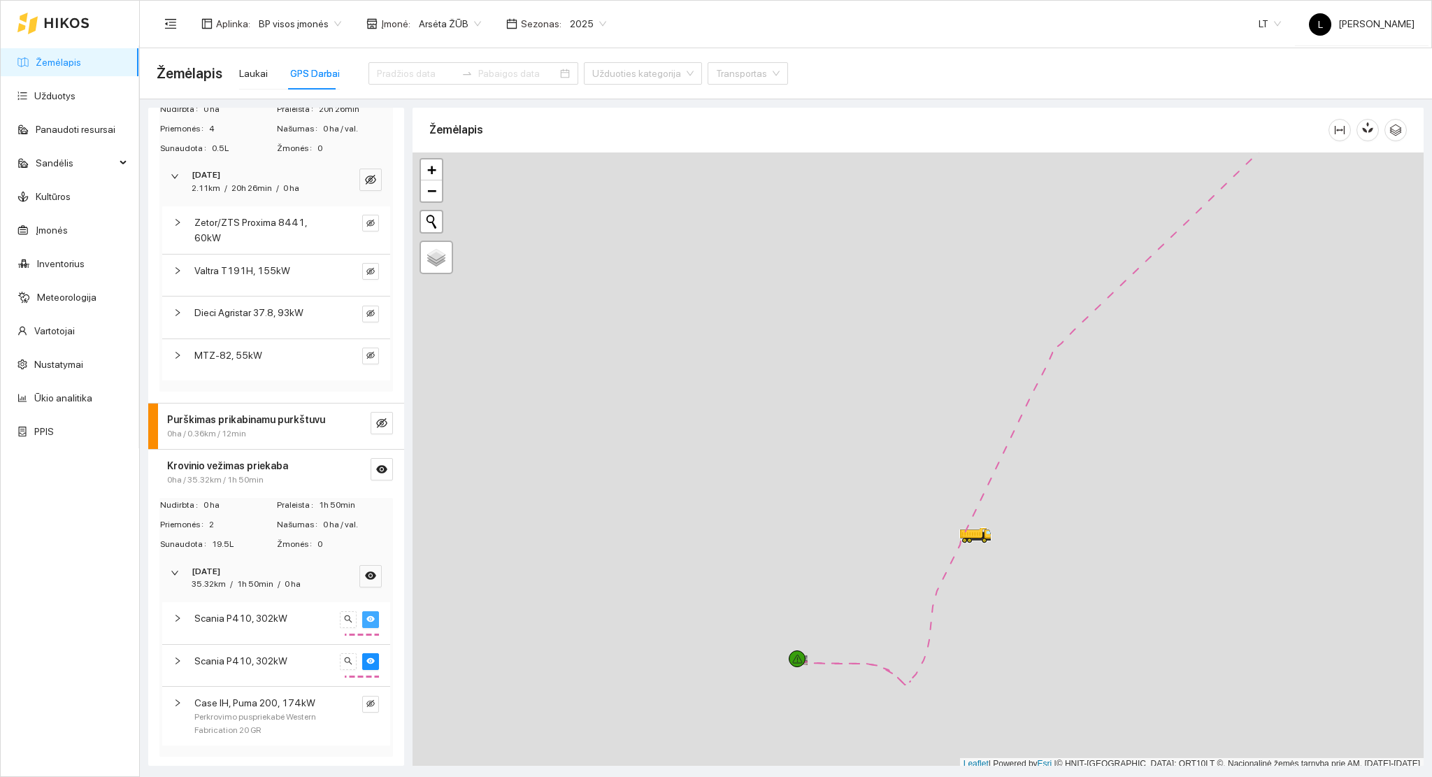
click at [811, 666] on div at bounding box center [917, 460] width 1011 height 617
drag, startPoint x: 1246, startPoint y: 543, endPoint x: 867, endPoint y: 610, distance: 384.7
click at [865, 614] on div at bounding box center [917, 457] width 1011 height 617
drag, startPoint x: 1099, startPoint y: 440, endPoint x: 963, endPoint y: 598, distance: 208.7
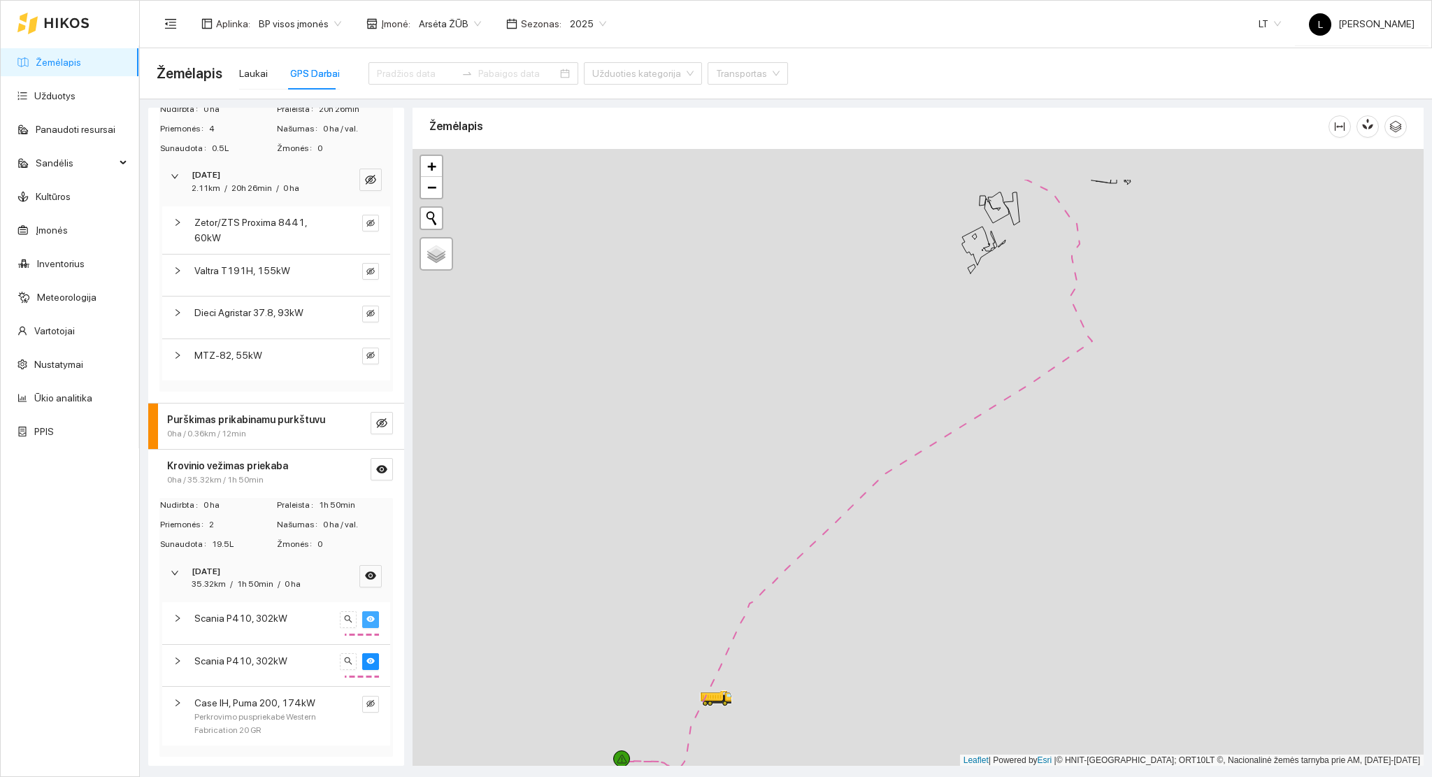
click at [963, 598] on div at bounding box center [917, 457] width 1011 height 617
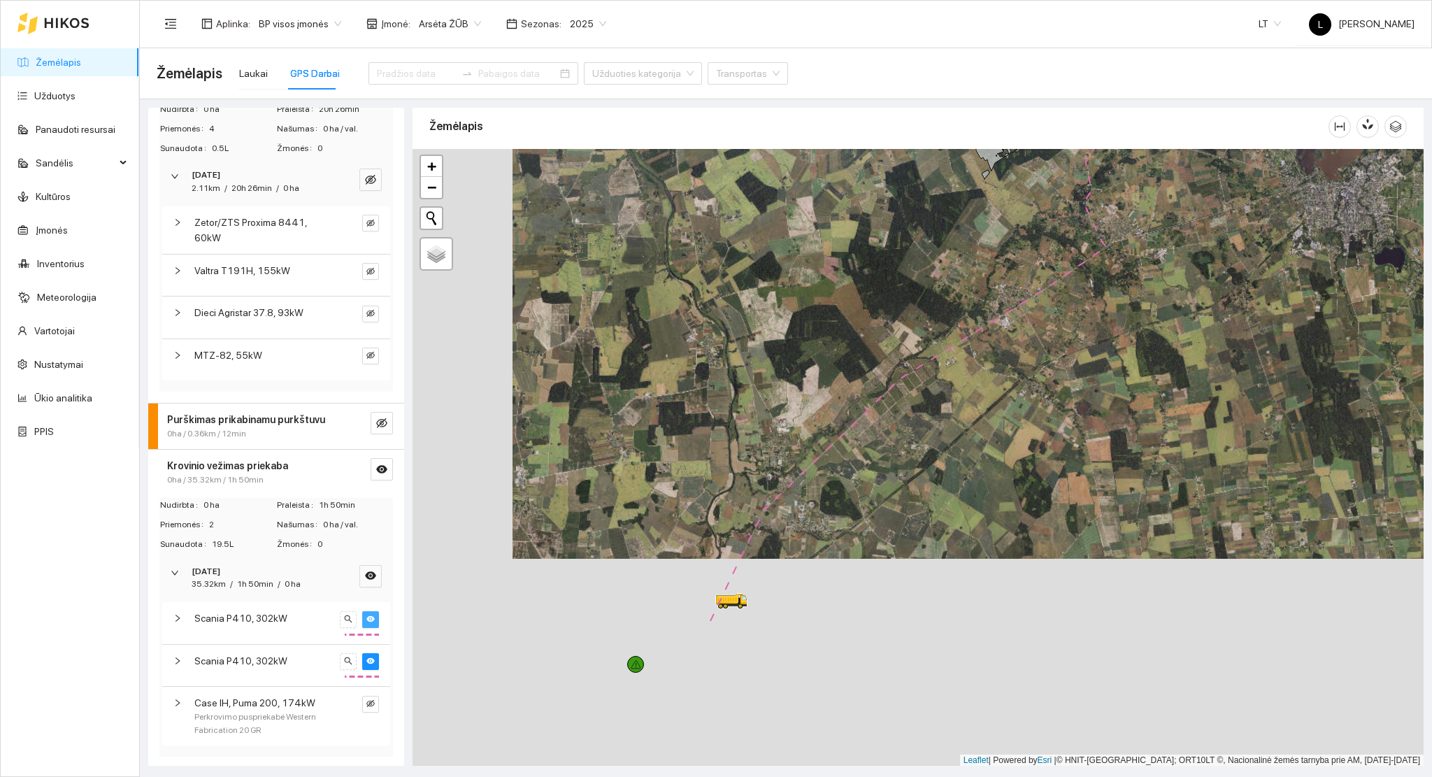
drag, startPoint x: 984, startPoint y: 478, endPoint x: 1067, endPoint y: 305, distance: 191.7
click at [1067, 305] on div at bounding box center [917, 457] width 1011 height 617
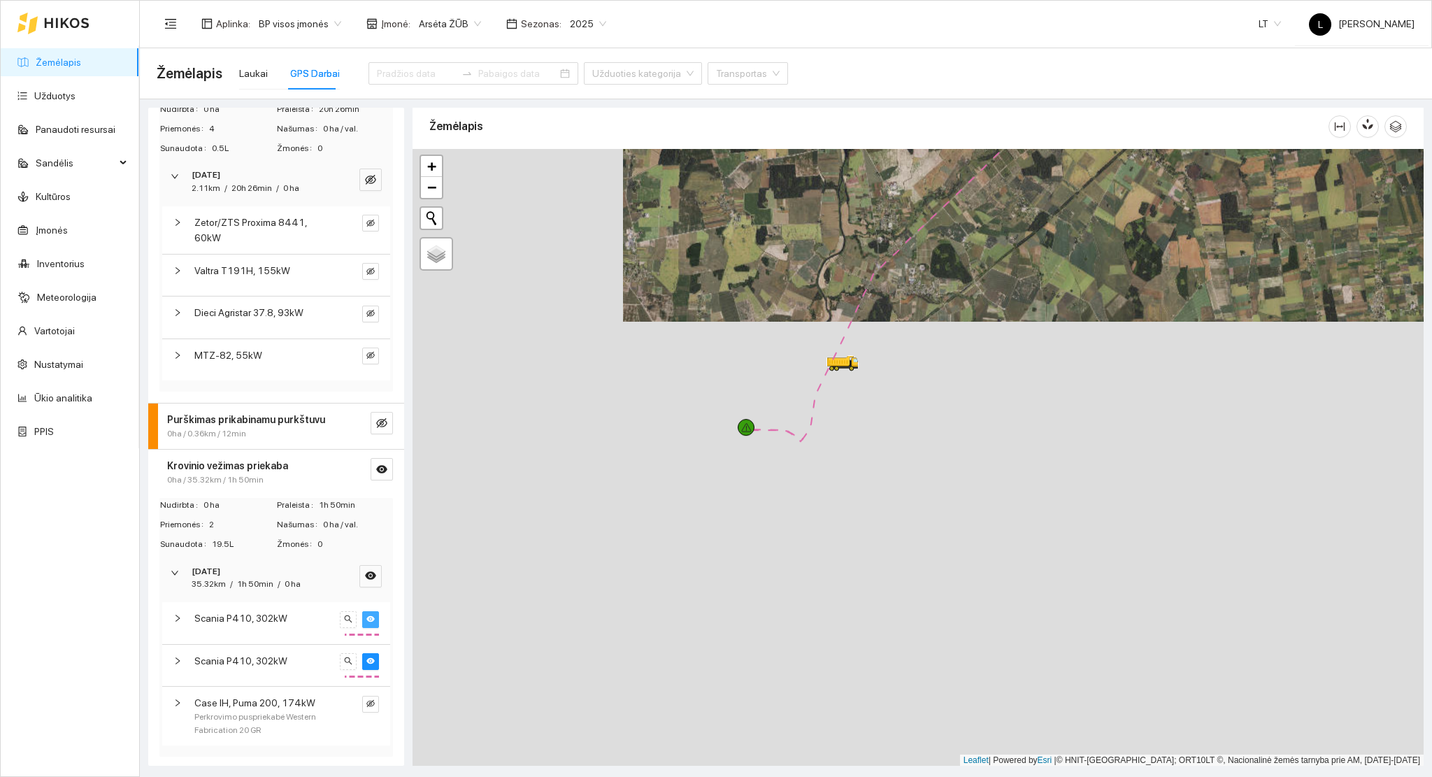
drag, startPoint x: 914, startPoint y: 501, endPoint x: 947, endPoint y: 390, distance: 115.2
click at [1011, 301] on div at bounding box center [917, 457] width 1011 height 617
